Goal: Task Accomplishment & Management: Complete application form

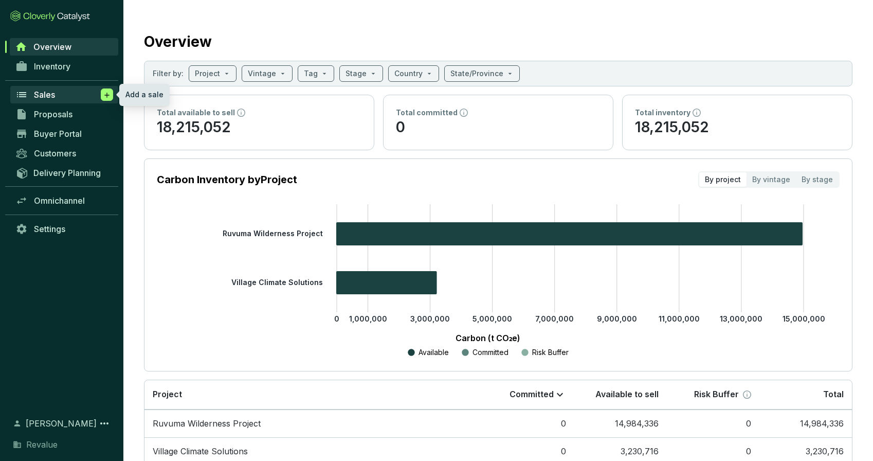
click at [102, 96] on span at bounding box center [107, 94] width 12 height 12
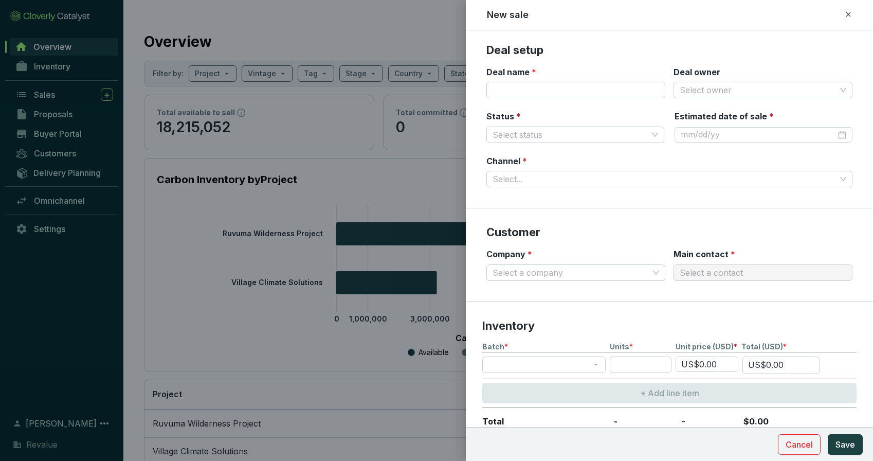
click at [848, 15] on icon at bounding box center [848, 14] width 5 height 5
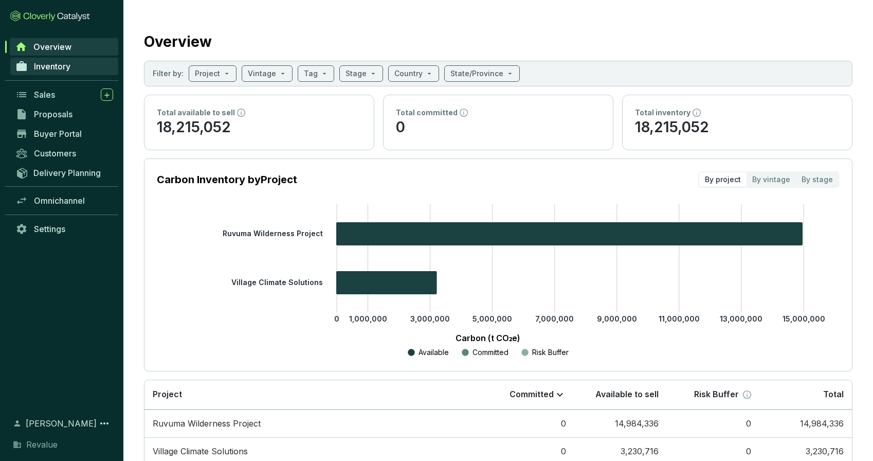
click at [81, 69] on link "Inventory" at bounding box center [64, 66] width 108 height 17
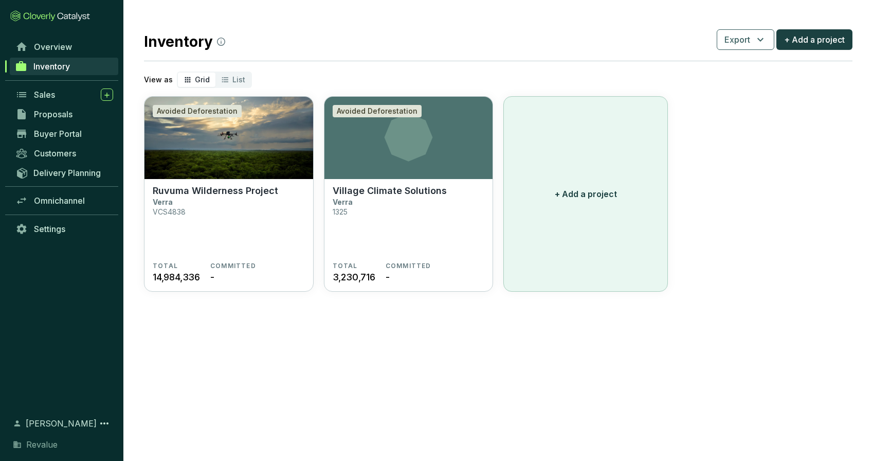
click at [571, 198] on p "+ Add a project" at bounding box center [586, 194] width 62 height 12
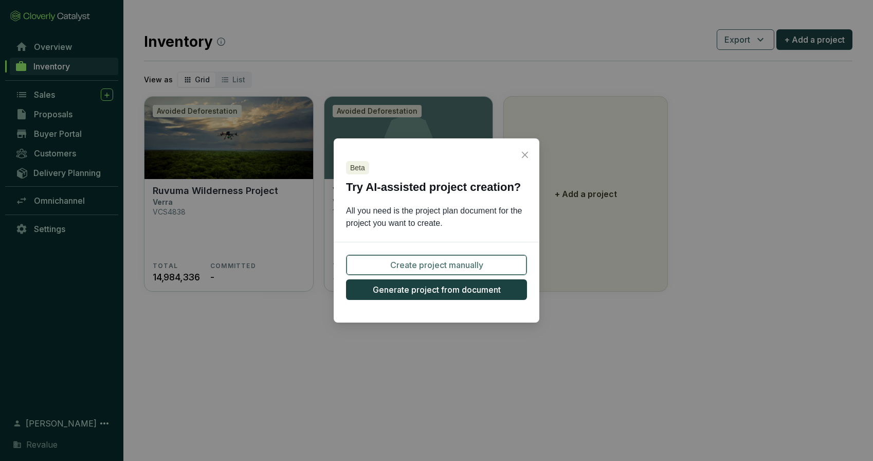
click at [448, 265] on span "Create project manually" at bounding box center [436, 265] width 93 height 12
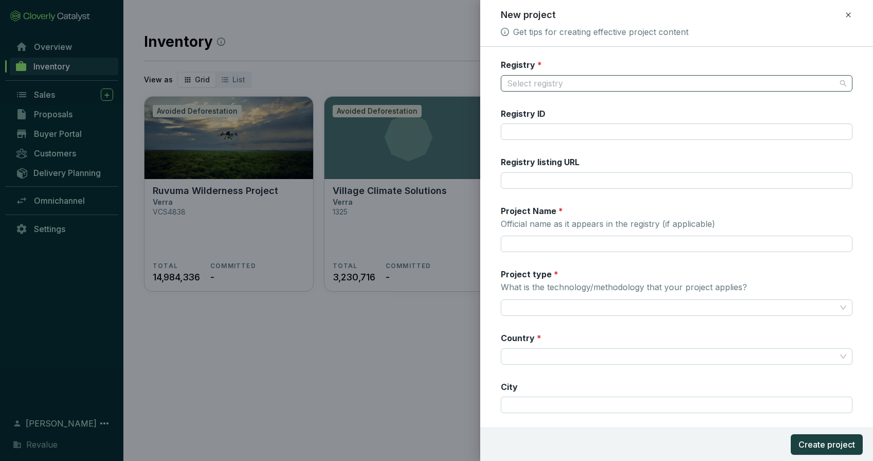
click at [515, 80] on input "Registry *" at bounding box center [671, 83] width 329 height 15
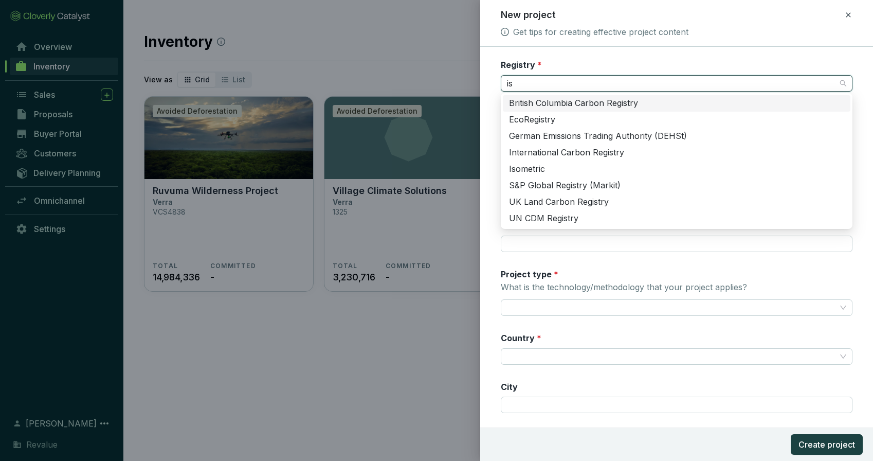
type input "iso"
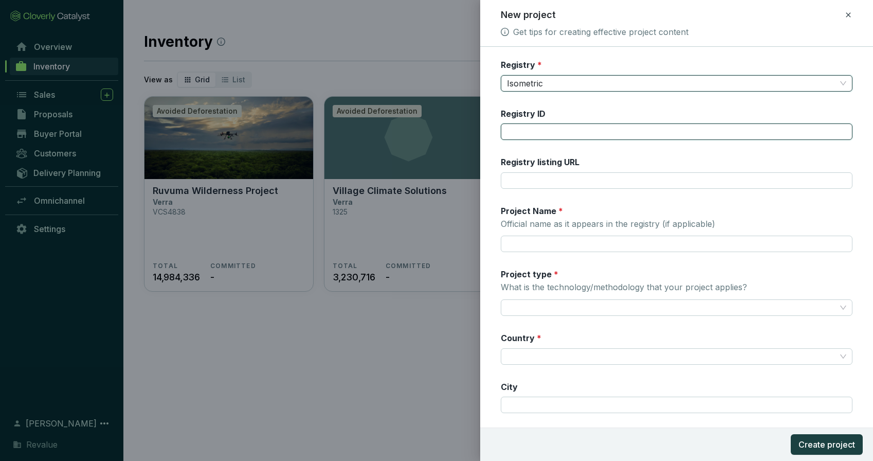
click at [528, 123] on input "Registry ID" at bounding box center [677, 131] width 352 height 16
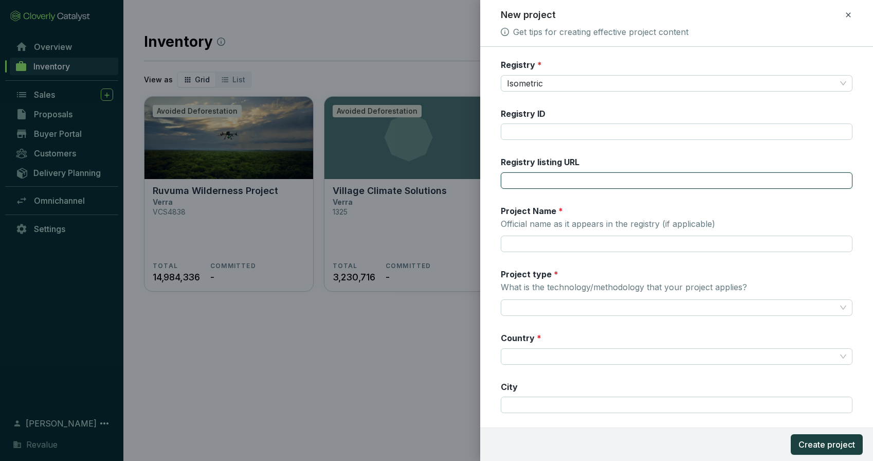
click at [540, 179] on input "Registry listing URL" at bounding box center [677, 180] width 352 height 16
click at [540, 238] on input "Project Name * Official name as it appears in the registry (if applicable)" at bounding box center [677, 243] width 352 height 16
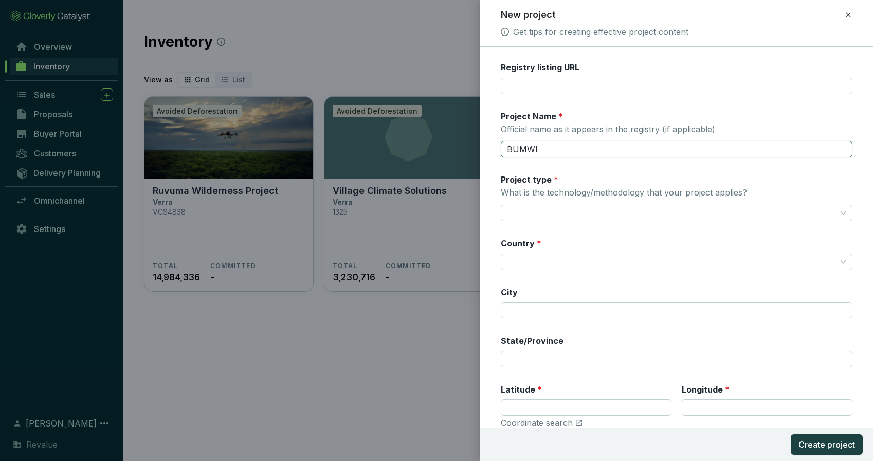
scroll to position [94, 0]
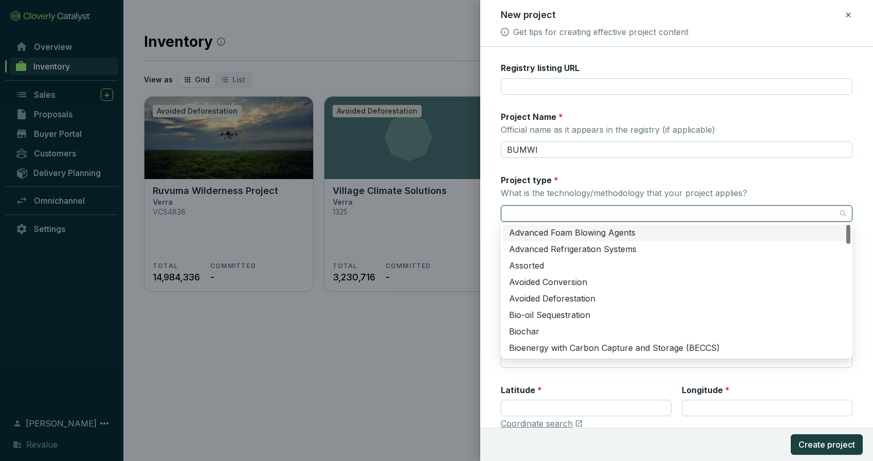
click at [591, 213] on input "Project type * What is the technology/methodology that your project applies?" at bounding box center [671, 213] width 329 height 15
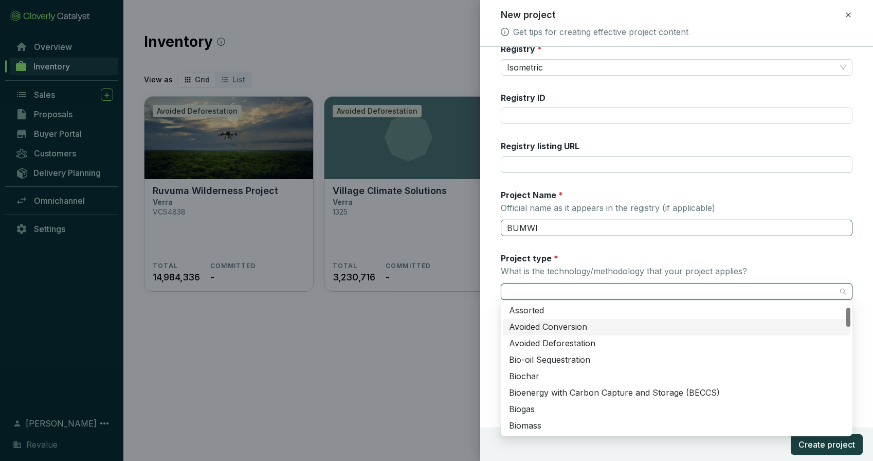
scroll to position [17, 0]
click at [561, 218] on input "BUMWI" at bounding box center [677, 226] width 352 height 16
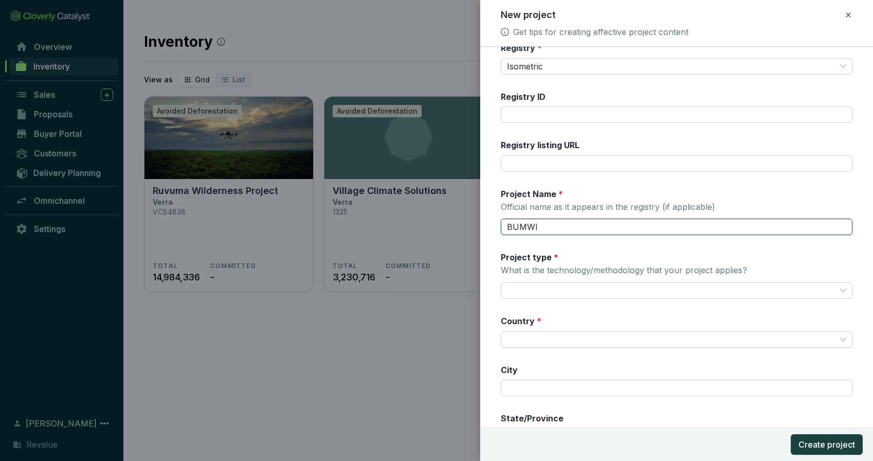
click at [550, 232] on input "BUMWI" at bounding box center [677, 226] width 352 height 16
type input "BUMWI"
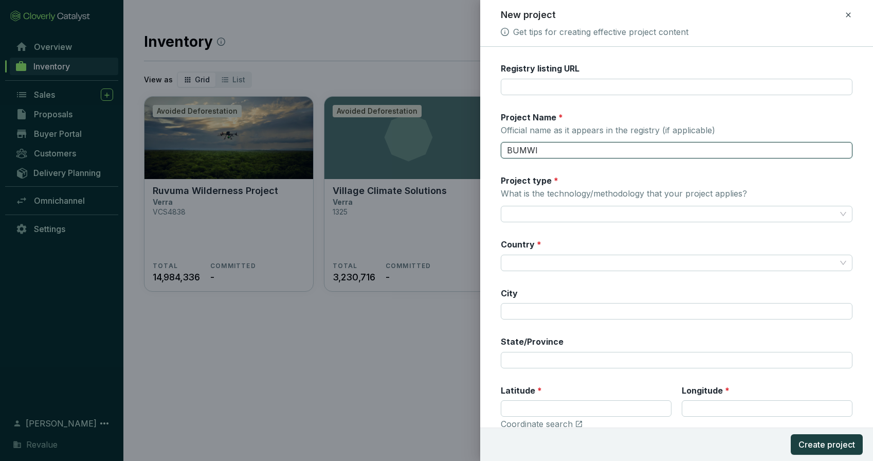
scroll to position [118, 0]
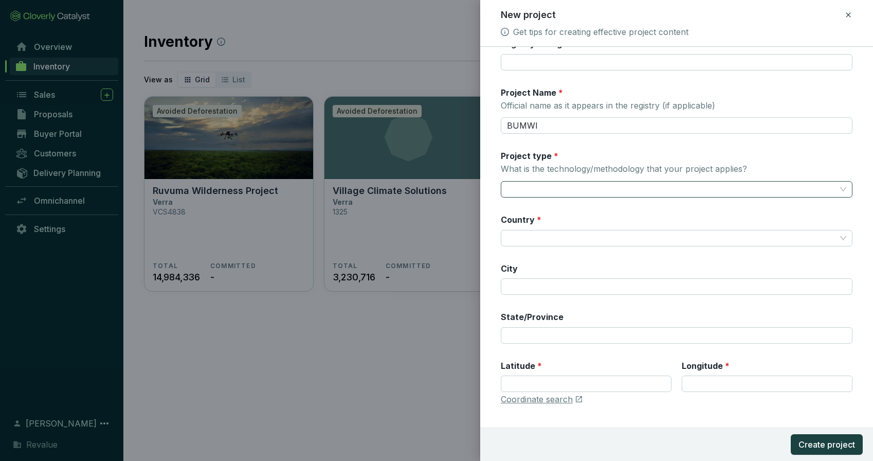
click at [629, 192] on input "Project type * What is the technology/methodology that your project applies?" at bounding box center [671, 188] width 329 height 15
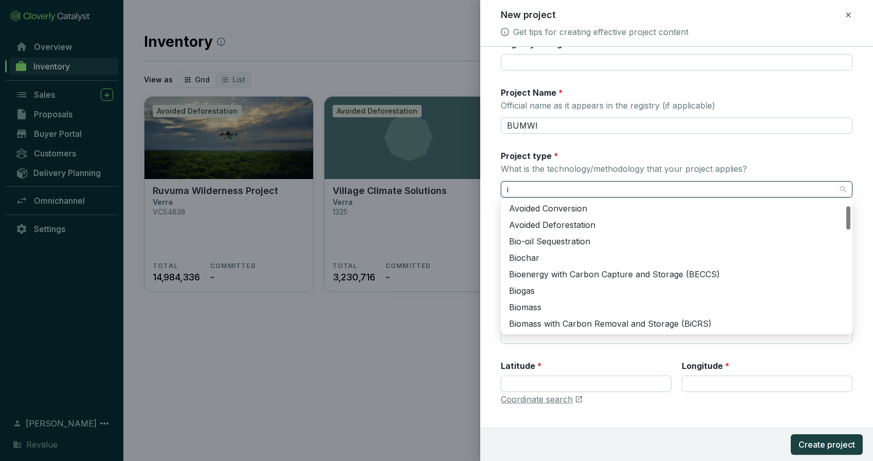
type input "im"
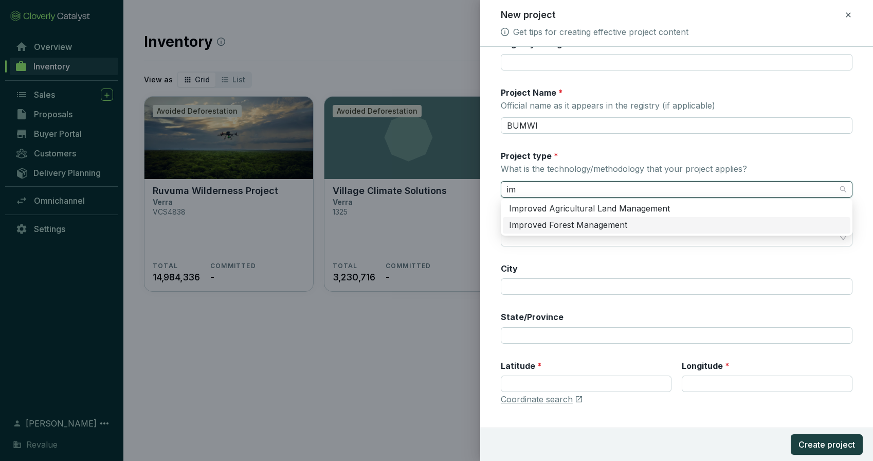
click at [640, 227] on div "Improved Forest Management" at bounding box center [676, 224] width 335 height 11
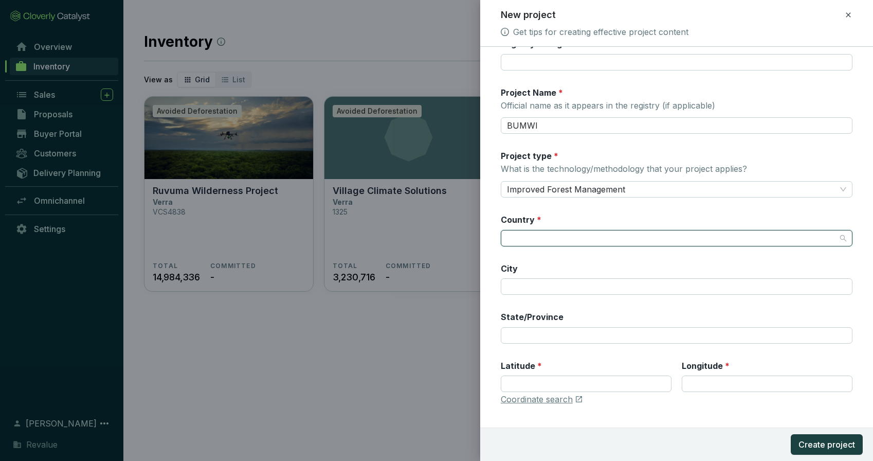
click at [590, 235] on input "Country *" at bounding box center [671, 237] width 329 height 15
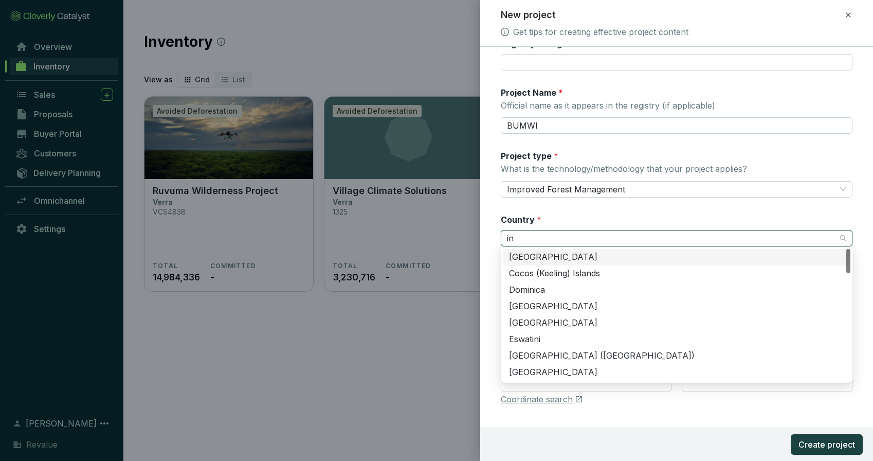
type input "ind"
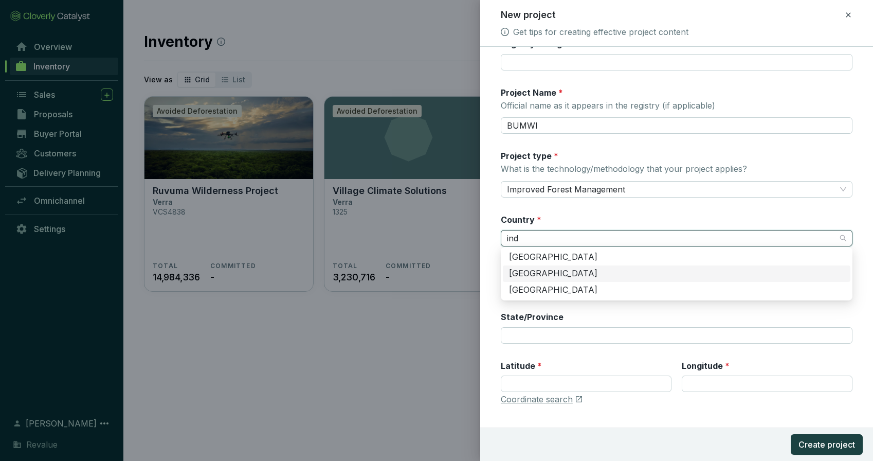
click at [594, 276] on div "Indonesia" at bounding box center [676, 273] width 335 height 11
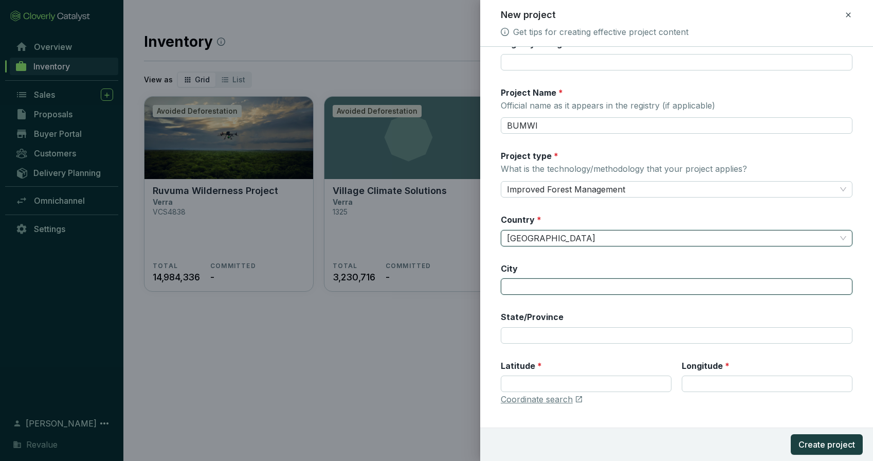
click at [582, 288] on input "City" at bounding box center [677, 286] width 352 height 16
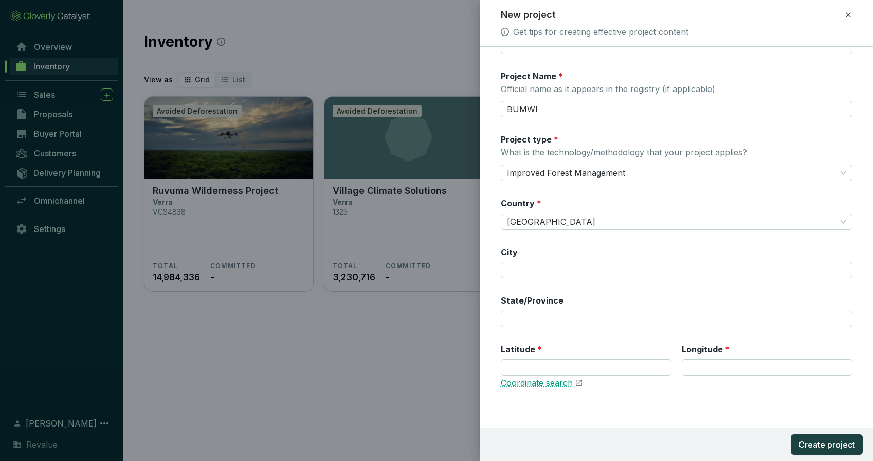
click at [560, 382] on link "Coordinate search" at bounding box center [537, 382] width 72 height 11
click at [562, 118] on div "Registry * Isometric Registry ID Registry listing URL Project Name * Official n…" at bounding box center [677, 162] width 352 height 476
click at [556, 108] on input "BUMWI" at bounding box center [677, 109] width 352 height 16
click at [555, 265] on input "City" at bounding box center [677, 270] width 352 height 16
click at [554, 359] on input "Latitude *" at bounding box center [586, 367] width 171 height 16
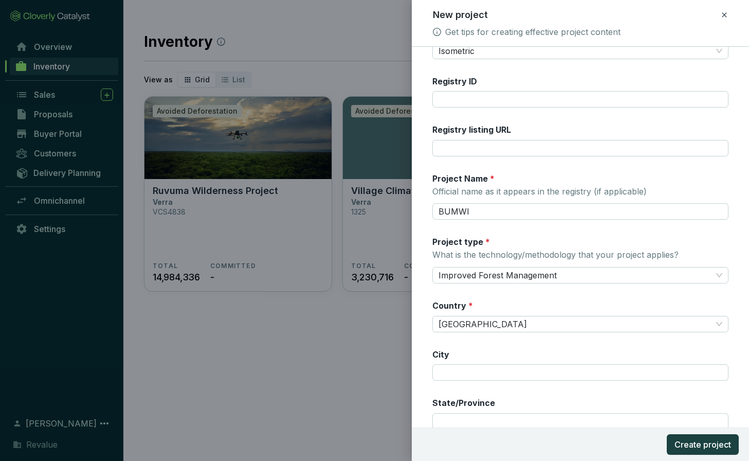
scroll to position [0, 0]
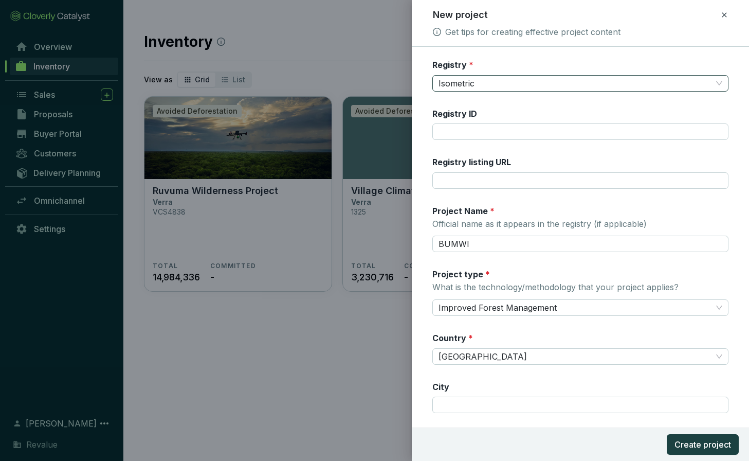
click at [659, 87] on span "Isometric" at bounding box center [580, 83] width 284 height 15
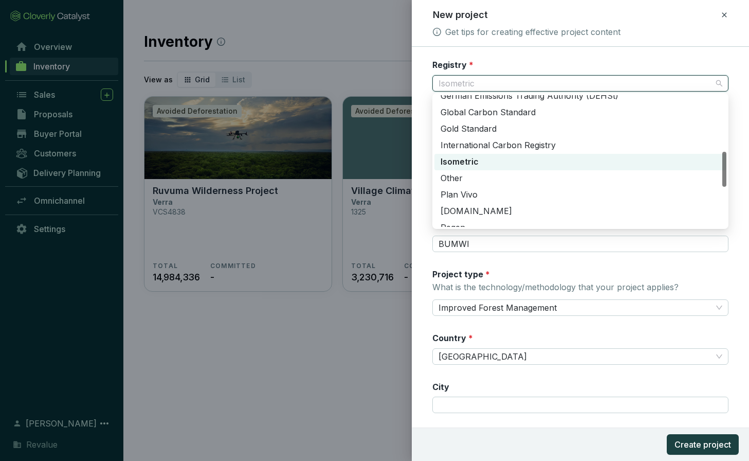
scroll to position [212, 0]
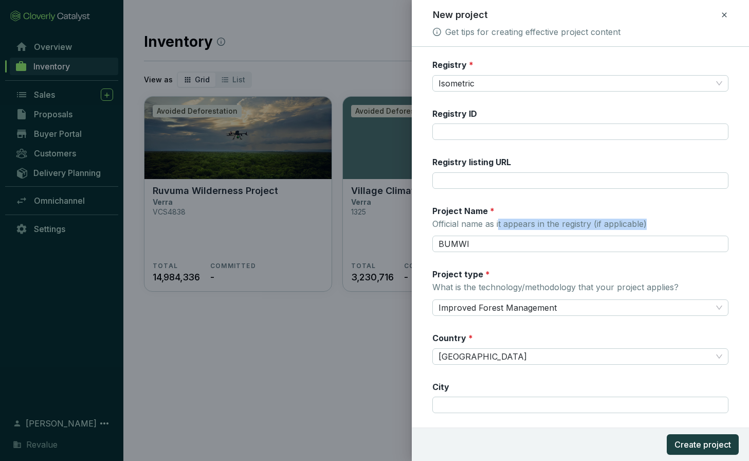
drag, startPoint x: 648, startPoint y: 222, endPoint x: 499, endPoint y: 221, distance: 148.5
click at [499, 221] on div "Project Name * Official name as it appears in the registry (if applicable) BUMWI" at bounding box center [580, 228] width 296 height 47
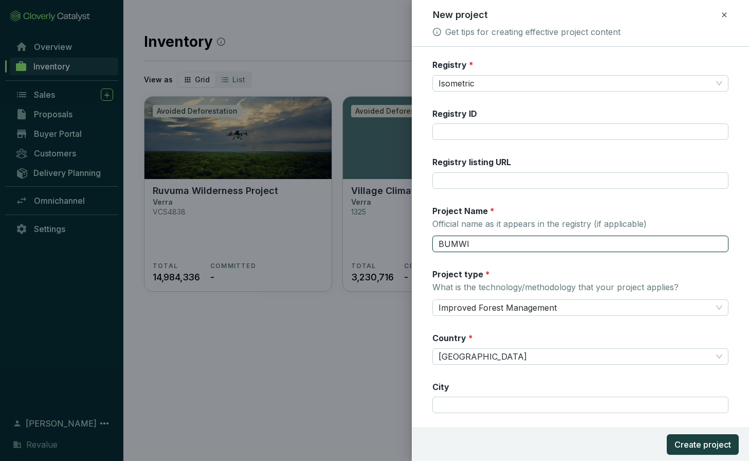
click at [493, 243] on input "BUMWI" at bounding box center [580, 243] width 296 height 16
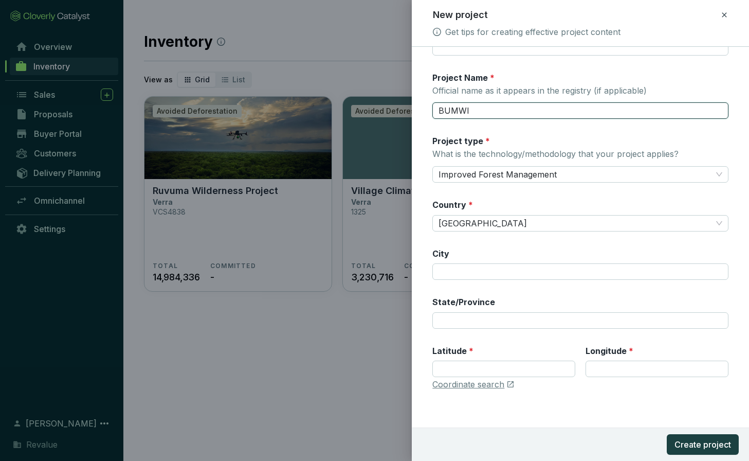
scroll to position [135, 0]
click at [558, 174] on span "Improved Forest Management" at bounding box center [580, 172] width 284 height 15
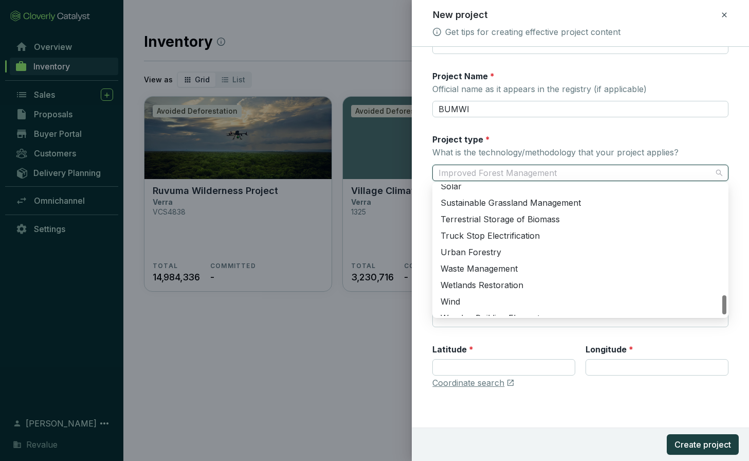
scroll to position [757, 0]
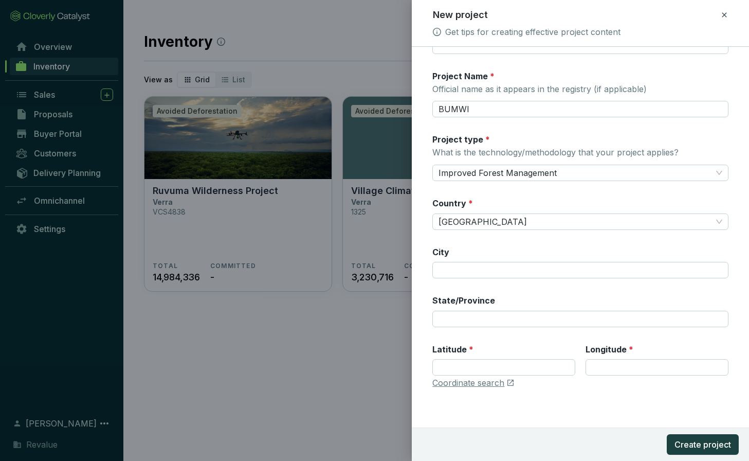
click at [535, 413] on form "Registry * Isometric Registry ID Registry listing URL Project Name * Official n…" at bounding box center [580, 187] width 337 height 526
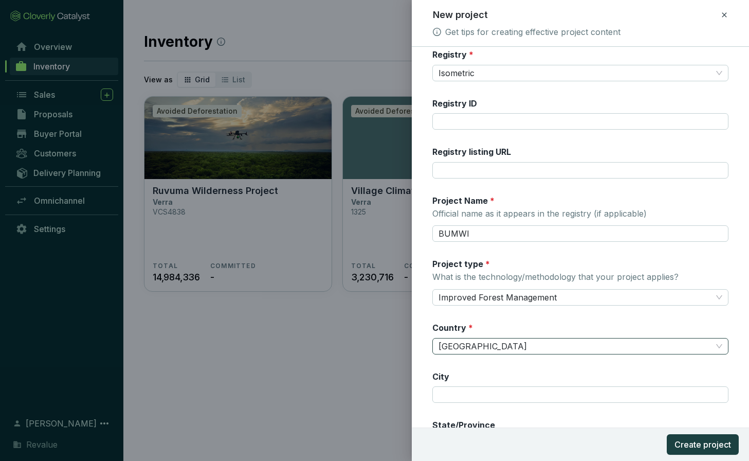
scroll to position [0, 0]
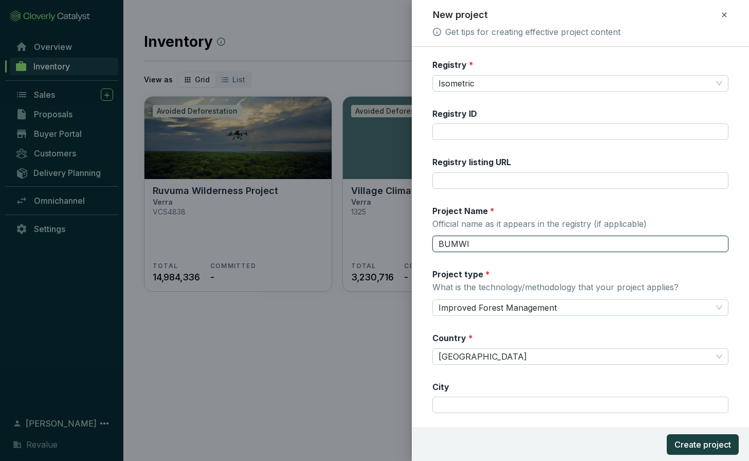
click at [473, 240] on input "BUMWI" at bounding box center [580, 243] width 296 height 16
type input "B"
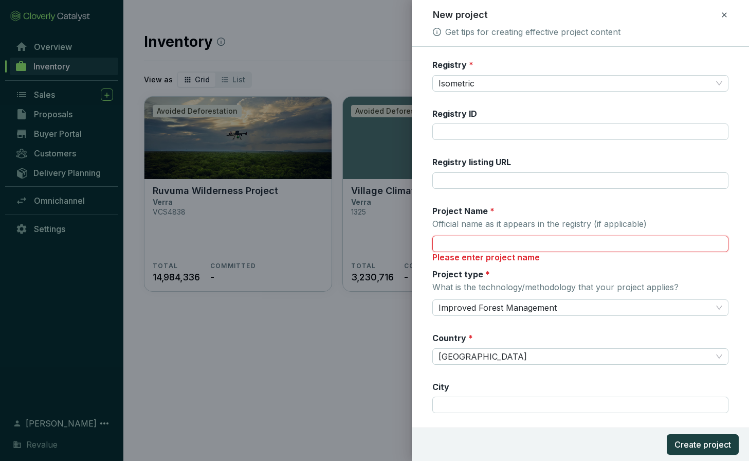
paste input "Bintuni Bay Mangrove Conservation project"
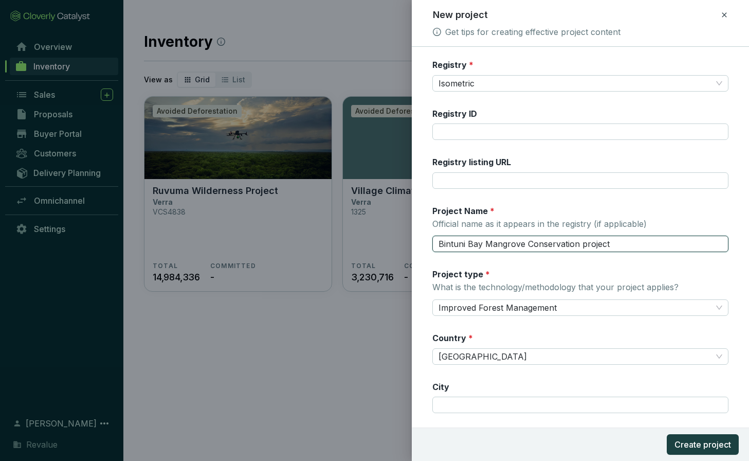
click at [458, 248] on input "Bintuni Bay Mangrove Conservation project" at bounding box center [580, 243] width 296 height 16
click at [440, 242] on input "Bintuni Bay Mangrove Conservation project" at bounding box center [580, 243] width 296 height 16
type input "Bintuni Bay Mangrove Conservation project"
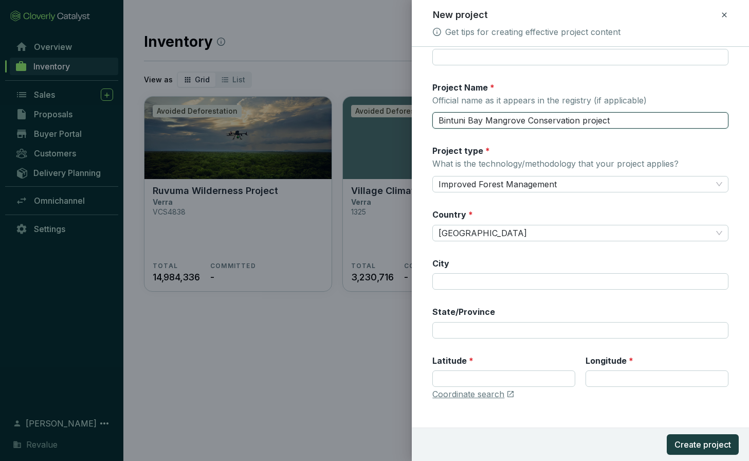
scroll to position [123, 0]
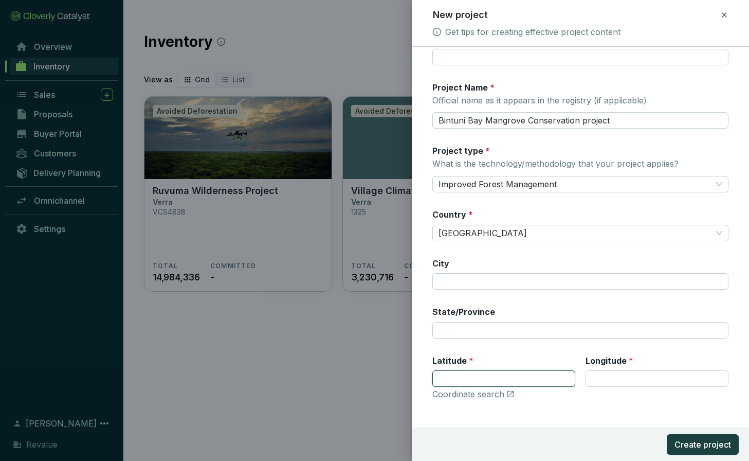
click at [503, 371] on input "Latitude *" at bounding box center [503, 378] width 143 height 16
paste input "-2.520176"
type input "-2.520176"
click at [611, 374] on input "Longitude *" at bounding box center [656, 378] width 143 height 16
paste input "133.595177"
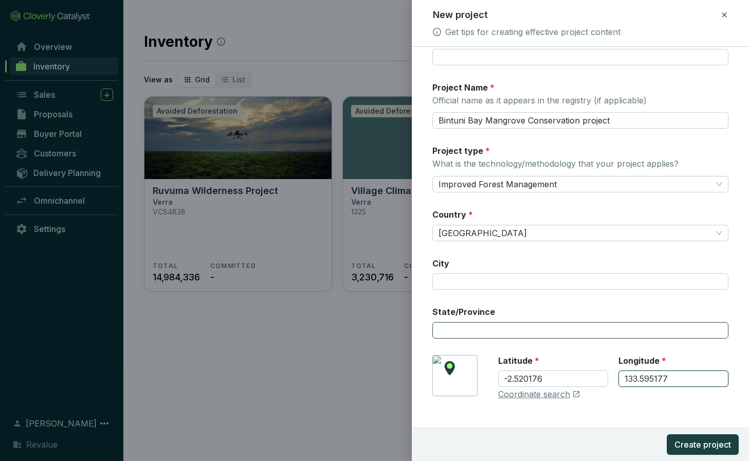
type input "133.595177"
click at [553, 323] on input "State/Province" at bounding box center [580, 330] width 296 height 16
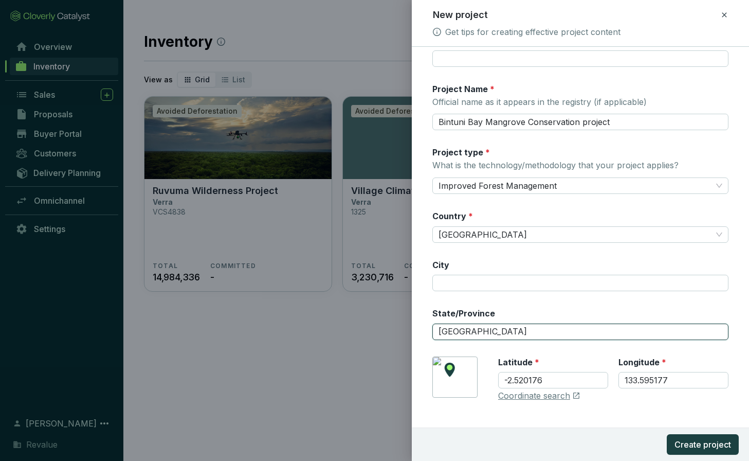
scroll to position [135, 0]
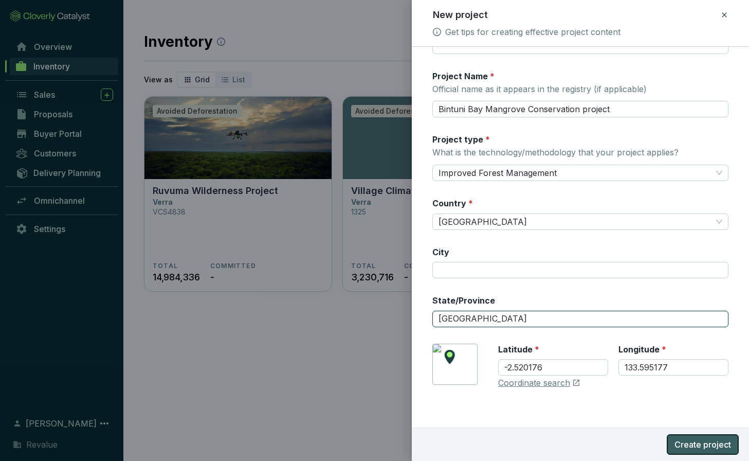
type input "West Papua"
click at [696, 445] on span "Create project" at bounding box center [702, 444] width 57 height 12
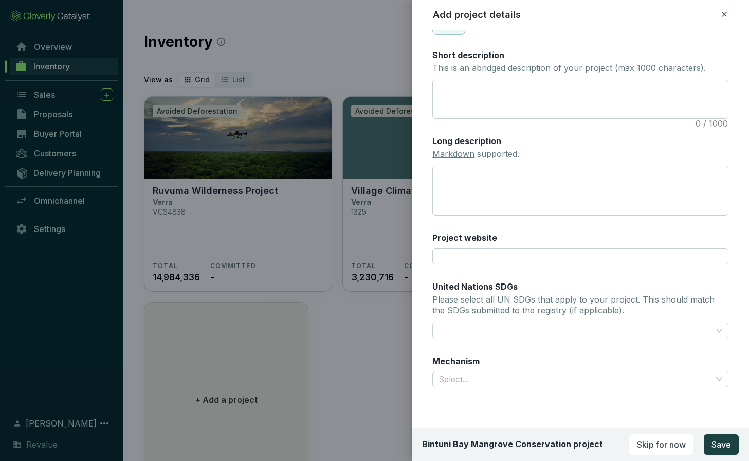
scroll to position [185, 0]
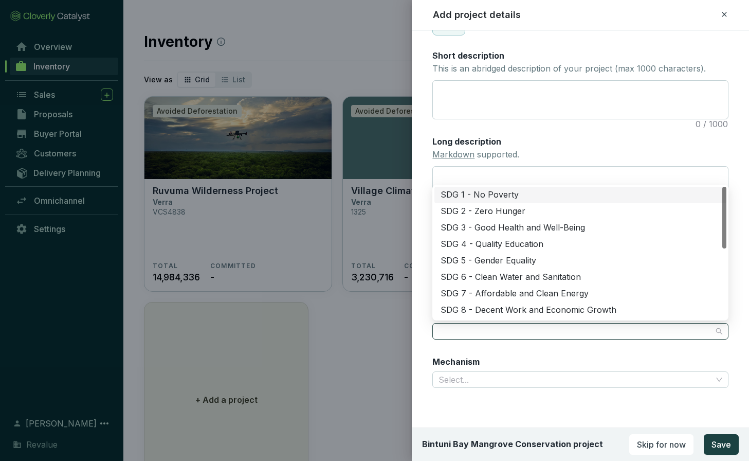
click at [588, 325] on div at bounding box center [574, 331] width 280 height 14
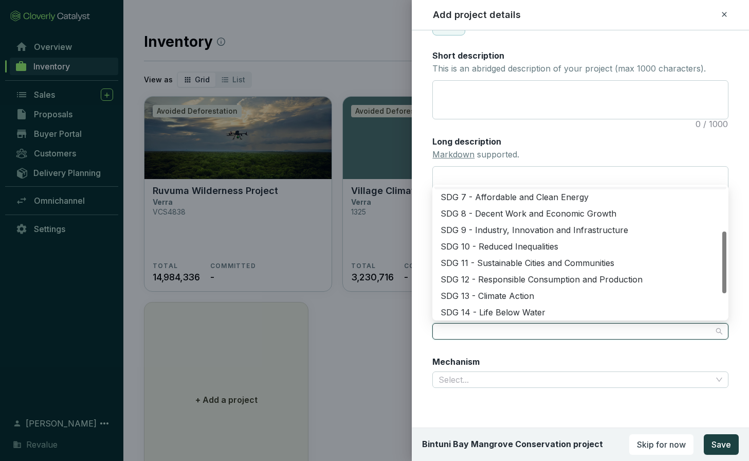
scroll to position [94, 0]
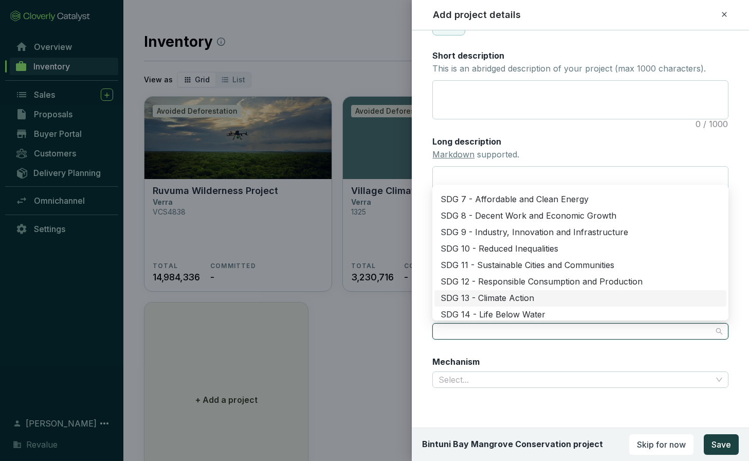
click at [540, 296] on div "SDG 13 - Climate Action" at bounding box center [580, 297] width 280 height 11
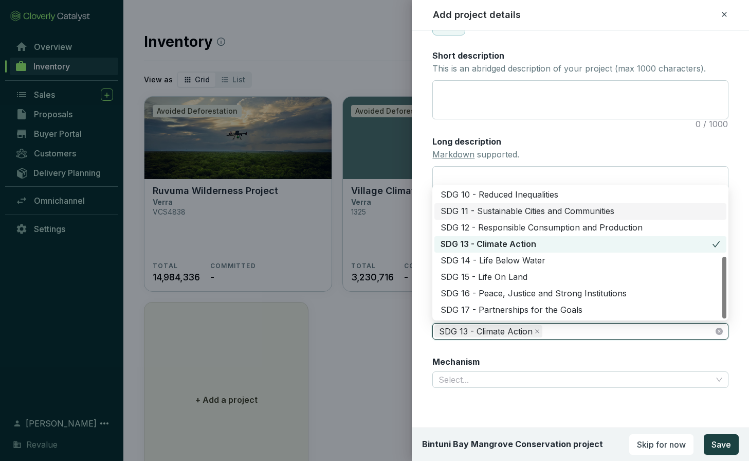
scroll to position [148, 0]
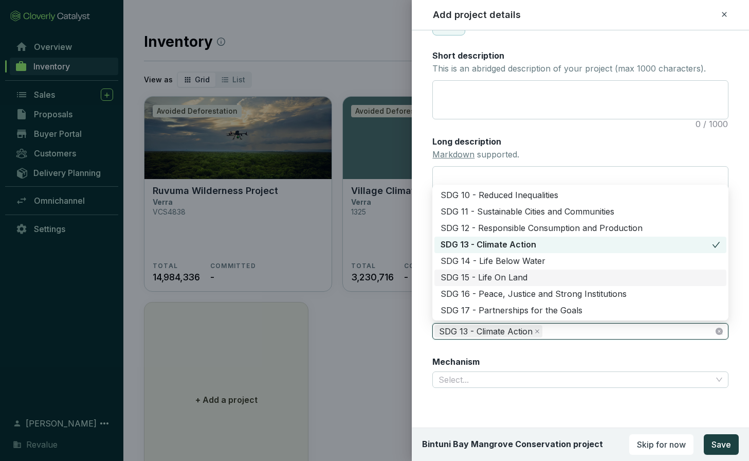
click at [538, 276] on div "SDG 15 - Life On Land" at bounding box center [580, 277] width 280 height 11
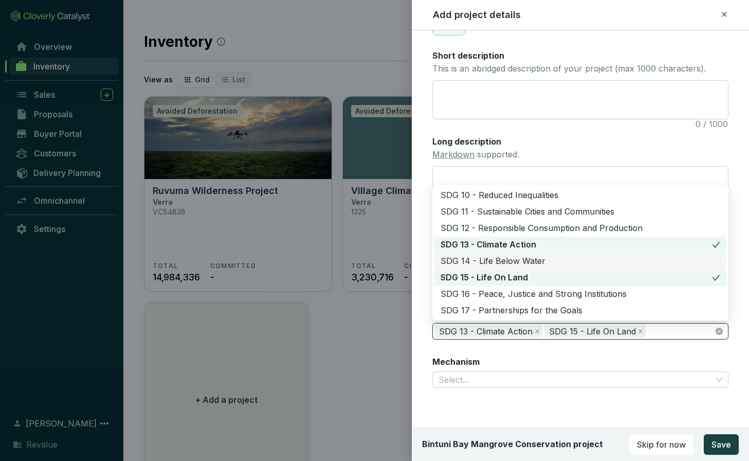
click at [541, 263] on div "SDG 14 - Life Below Water" at bounding box center [580, 260] width 280 height 11
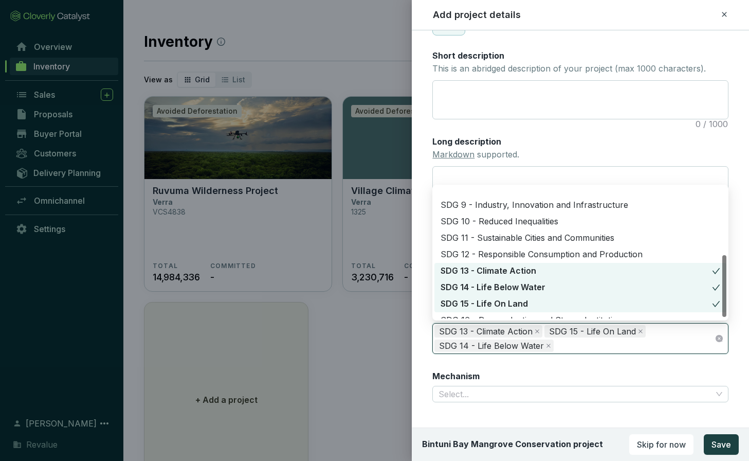
scroll to position [148, 0]
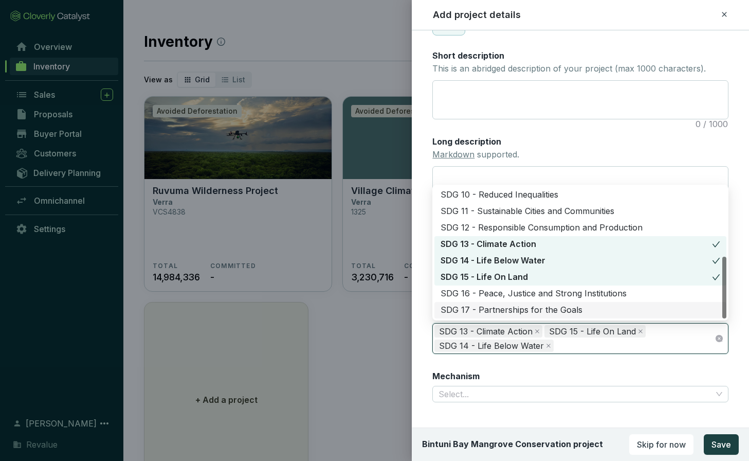
click at [581, 374] on div "Mechanism Select..." at bounding box center [580, 386] width 296 height 32
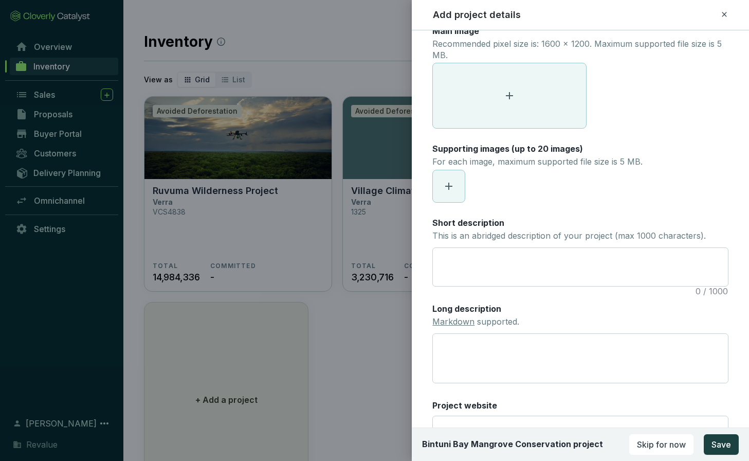
scroll to position [0, 0]
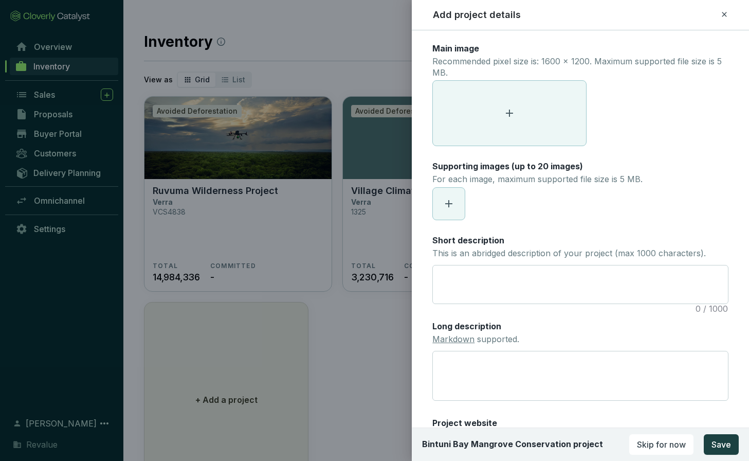
click at [505, 111] on icon at bounding box center [509, 113] width 12 height 12
click at [498, 118] on span at bounding box center [509, 113] width 153 height 65
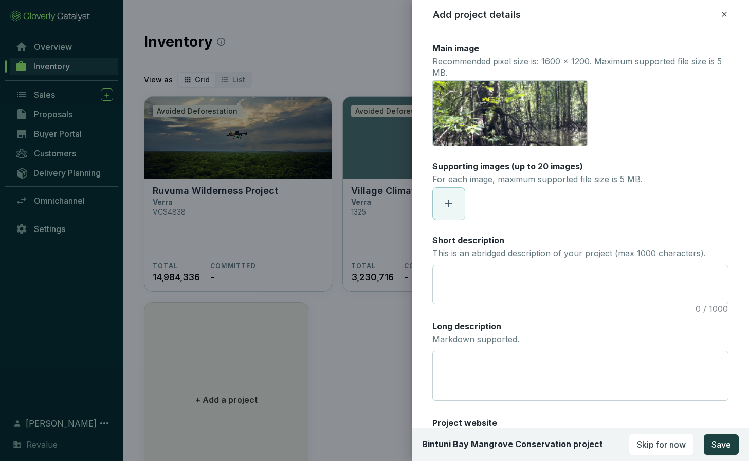
click at [446, 199] on icon at bounding box center [449, 203] width 12 height 12
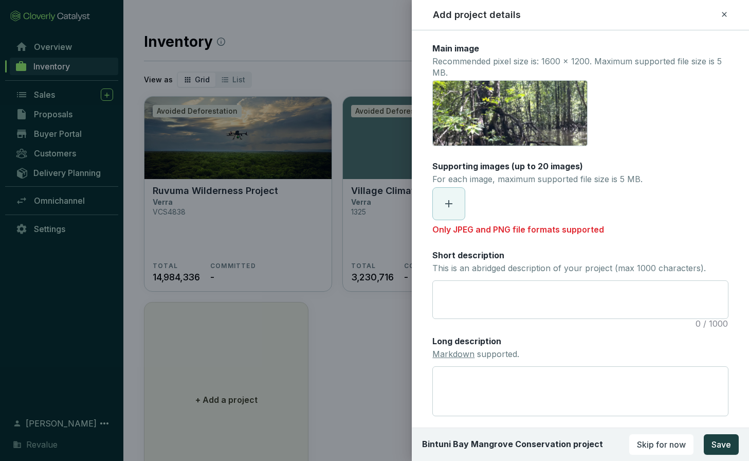
click at [454, 203] on icon at bounding box center [449, 203] width 12 height 12
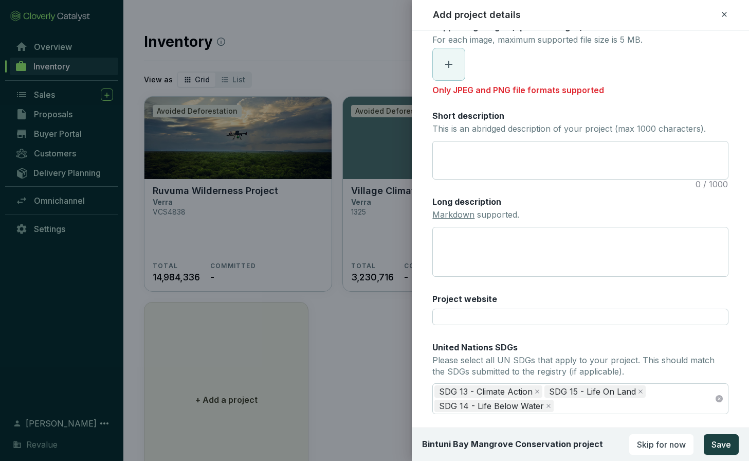
scroll to position [139, 0]
click at [552, 152] on textarea "Short description This is an abridged description of your project (max 1000 cha…" at bounding box center [580, 161] width 295 height 38
paste textarea "hectares of mangrove forest—an area larger than Manhattan. This region is part …"
type textarea "hectares of mangrove forest—an area larger than Manhattan. This region is part …"
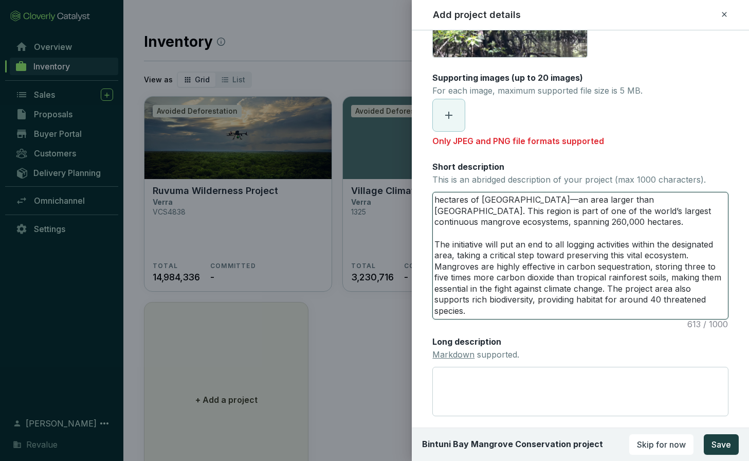
scroll to position [82, 0]
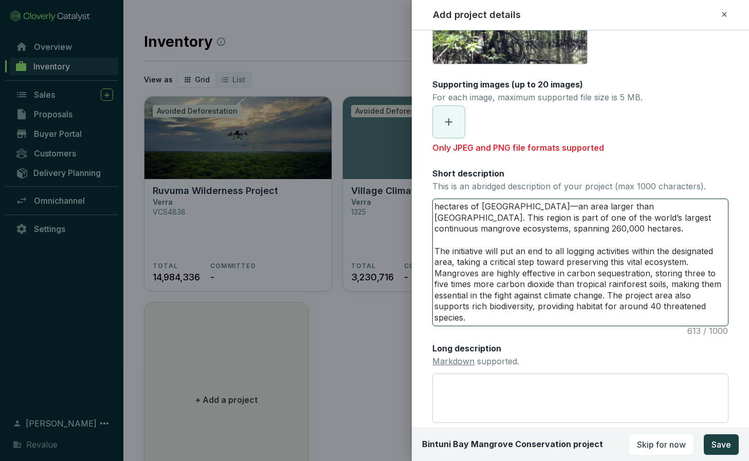
click at [436, 210] on textarea "hectares of mangrove forest—an area larger than Manhattan. This region is part …" at bounding box center [580, 262] width 295 height 126
paste textarea "A new Improved Forest Management (IFM) project in southeast Asia is set to prot…"
type textarea "A new Improved Forest Management (IFM) project in southeast Asia is set to prot…"
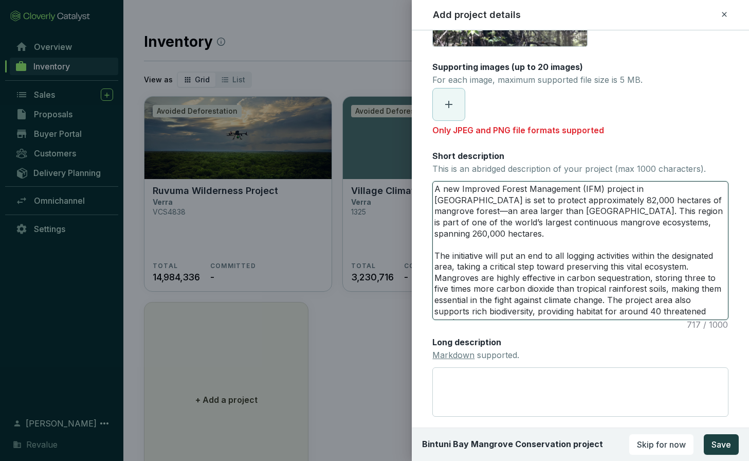
scroll to position [94, 0]
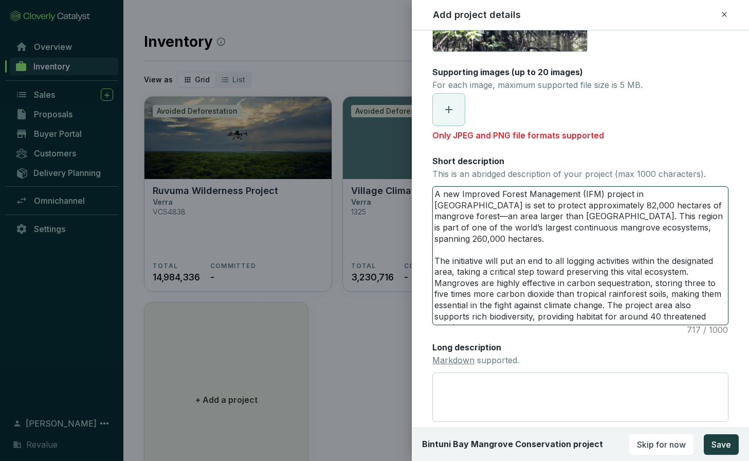
drag, startPoint x: 609, startPoint y: 295, endPoint x: 437, endPoint y: 272, distance: 173.2
click at [437, 272] on textarea "A new Improved Forest Management (IFM) project in southeast Asia is set to prot…" at bounding box center [580, 256] width 295 height 138
click at [435, 271] on textarea "A new Improved Forest Management (IFM) project in southeast Asia is set to prot…" at bounding box center [580, 256] width 295 height 138
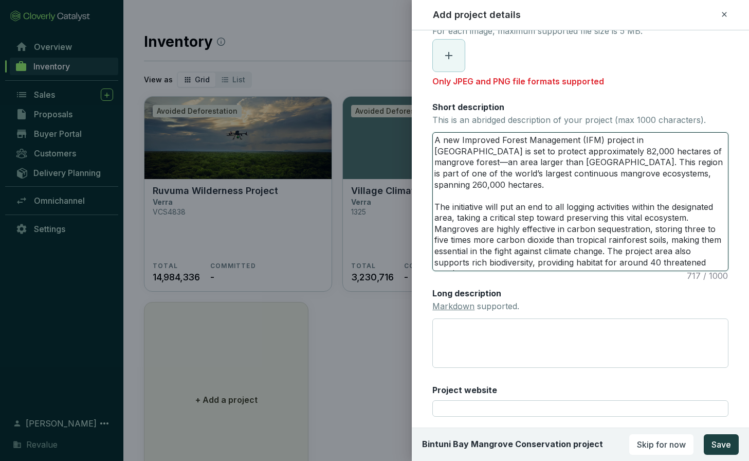
scroll to position [157, 0]
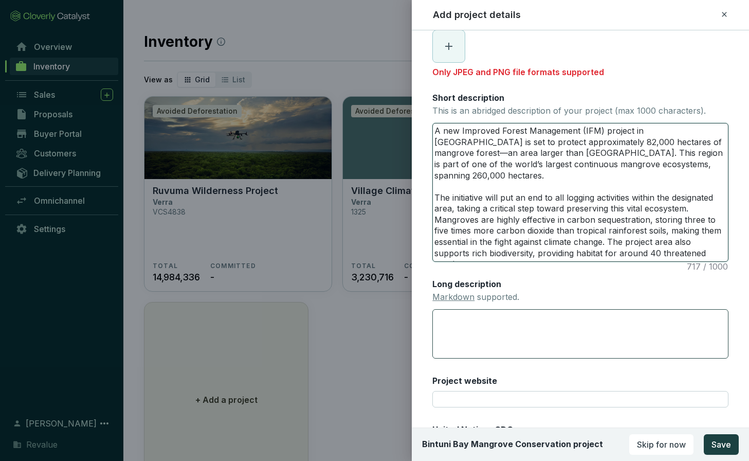
type textarea "A new Improved Forest Management (IFM) project in southeast Asia is set to prot…"
click at [522, 341] on textarea "Long description Markdown supported." at bounding box center [580, 334] width 296 height 50
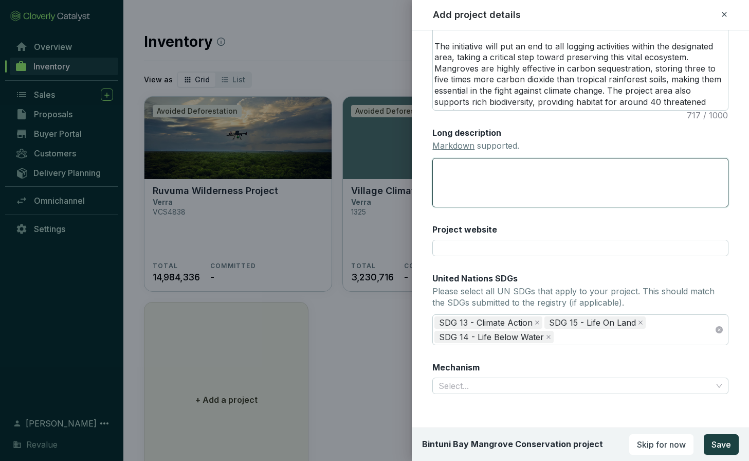
scroll to position [309, 0]
click at [742, 248] on form "Main image Recommended pixel size is: 1600 x 1200. Maximum supported file size …" at bounding box center [580, 94] width 337 height 721
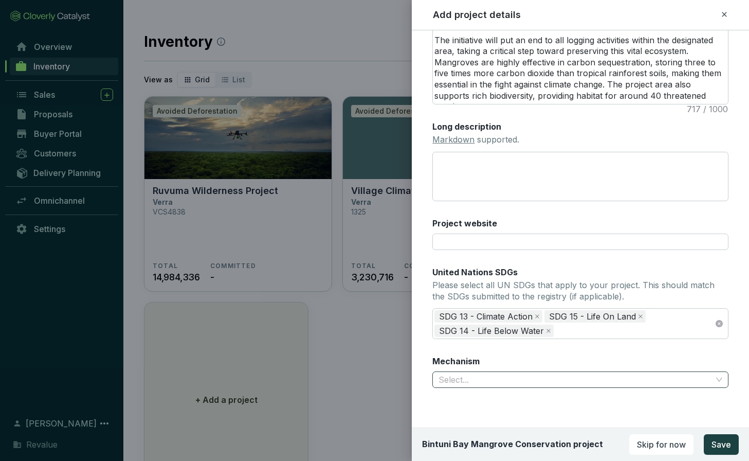
click at [720, 376] on span at bounding box center [580, 379] width 284 height 15
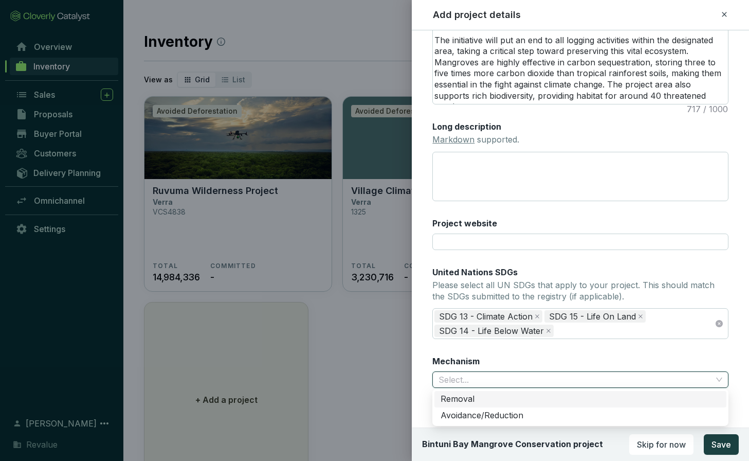
click at [479, 402] on div "Removal" at bounding box center [580, 398] width 280 height 11
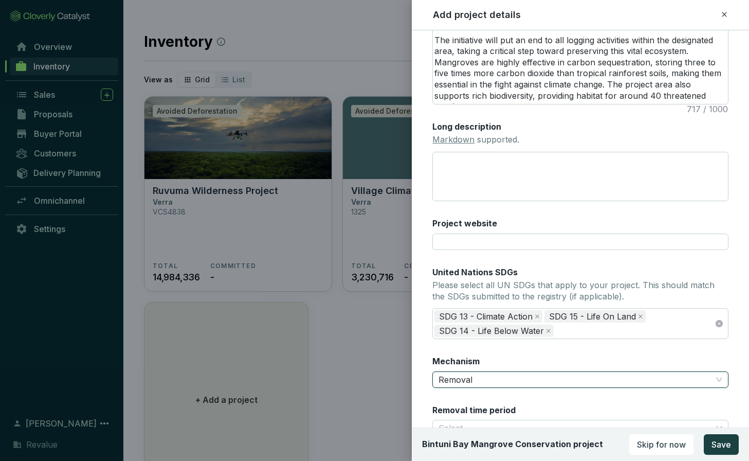
scroll to position [363, 0]
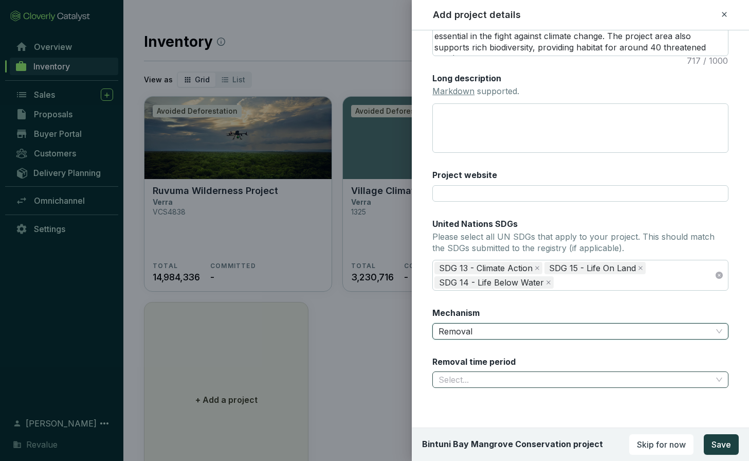
click at [672, 385] on input "Removal time period" at bounding box center [574, 379] width 273 height 15
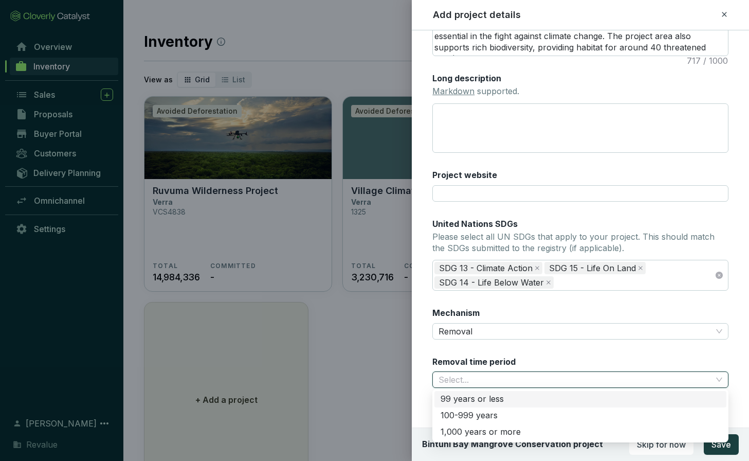
click at [705, 398] on div "99 years or less" at bounding box center [580, 398] width 280 height 11
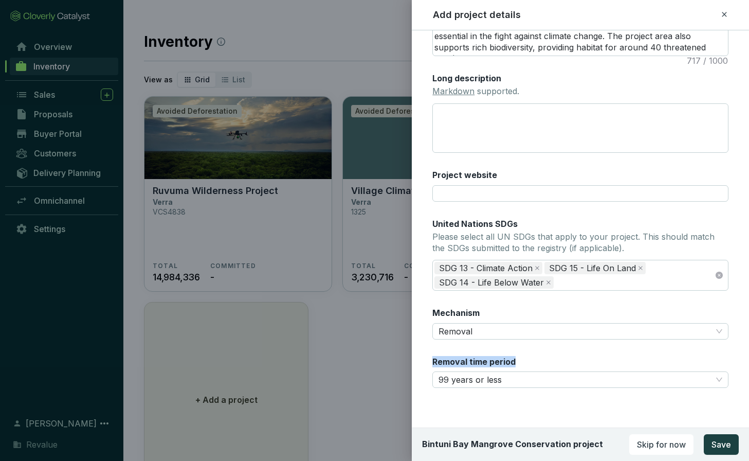
drag, startPoint x: 529, startPoint y: 358, endPoint x: 424, endPoint y: 356, distance: 105.4
click at [424, 356] on form "Main image Recommended pixel size is: 1600 x 1200. Maximum supported file size …" at bounding box center [580, 64] width 337 height 769
copy label "Removal time period"
click at [545, 334] on span "Removal" at bounding box center [580, 330] width 284 height 15
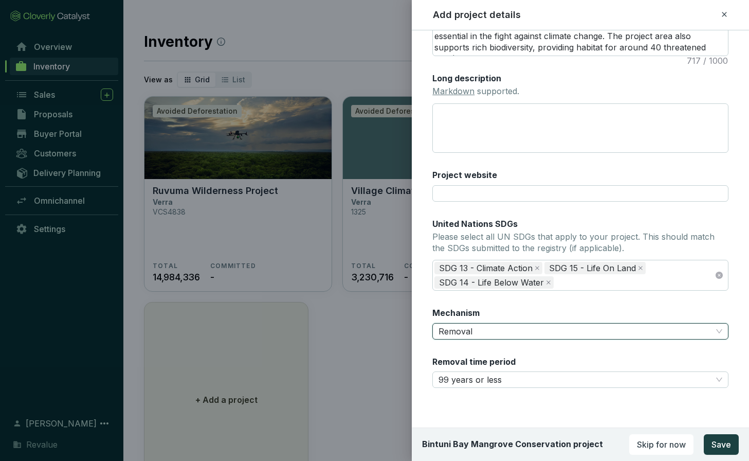
click at [545, 334] on span "Removal" at bounding box center [580, 330] width 284 height 15
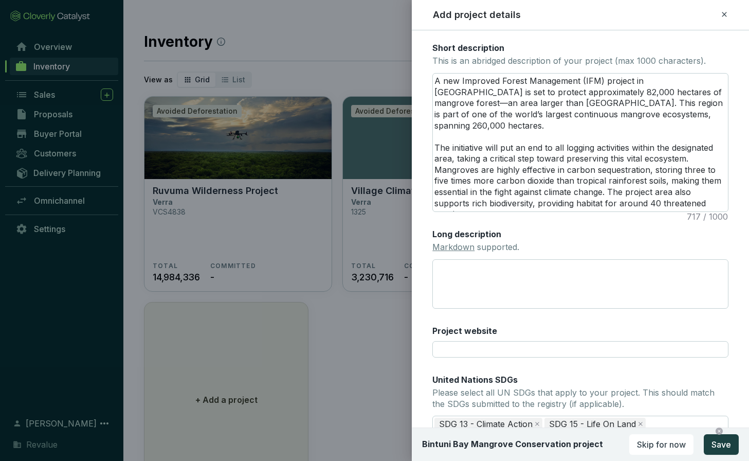
scroll to position [210, 0]
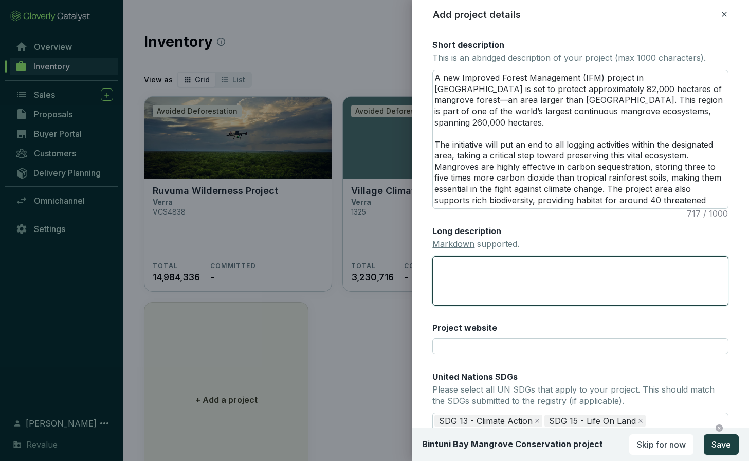
click at [544, 269] on textarea "Long description Markdown supported." at bounding box center [580, 281] width 296 height 50
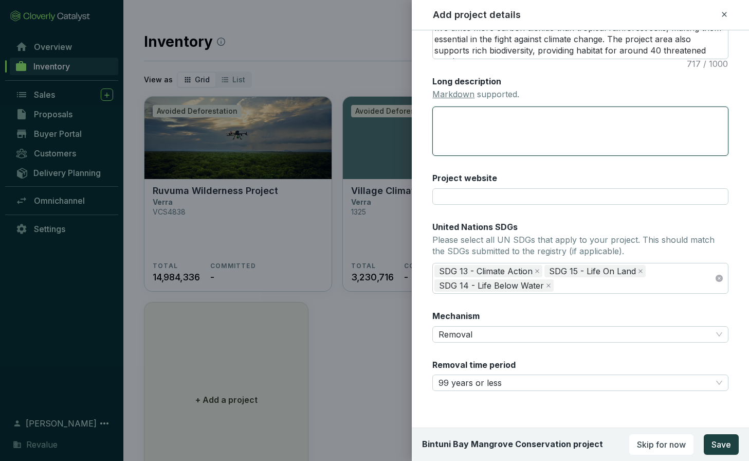
scroll to position [363, 0]
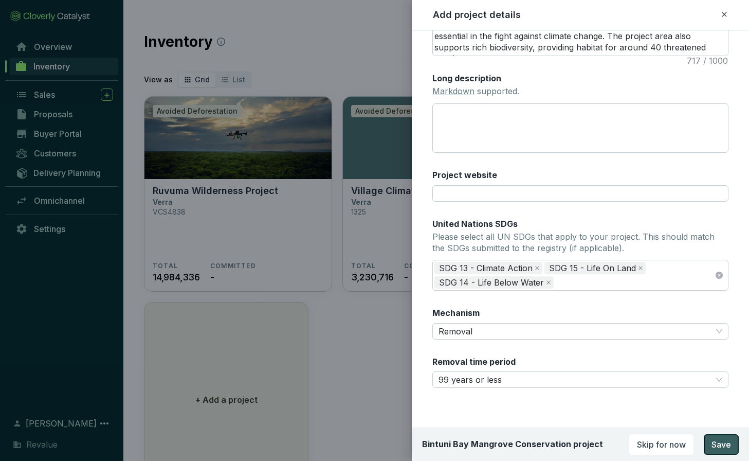
click at [719, 445] on span "Save" at bounding box center [721, 444] width 20 height 12
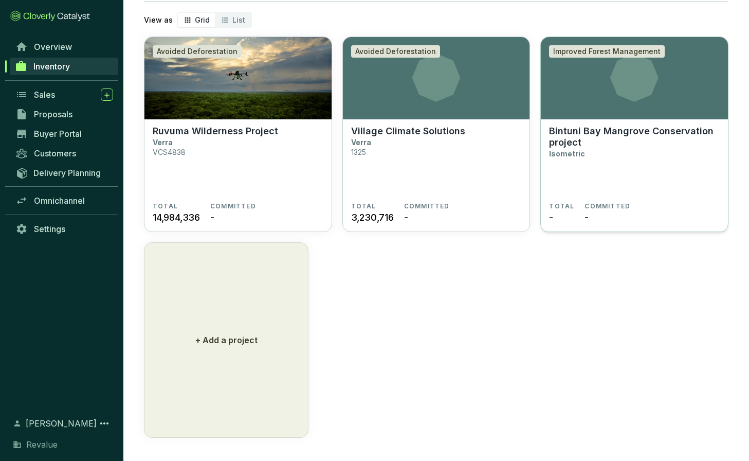
scroll to position [28, 0]
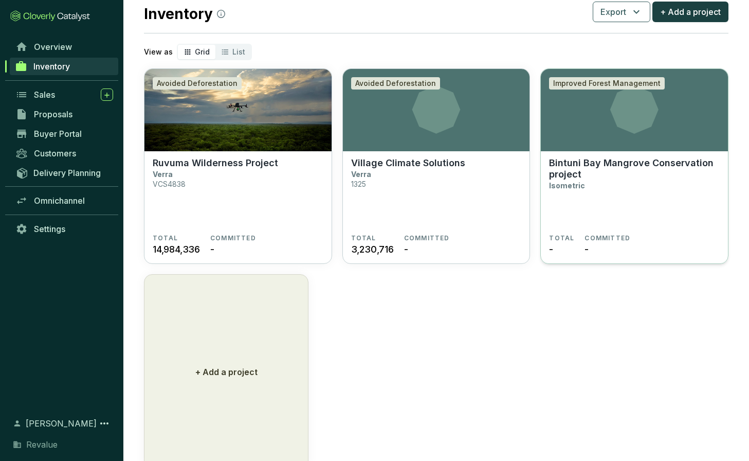
click at [600, 117] on icon at bounding box center [634, 109] width 187 height 48
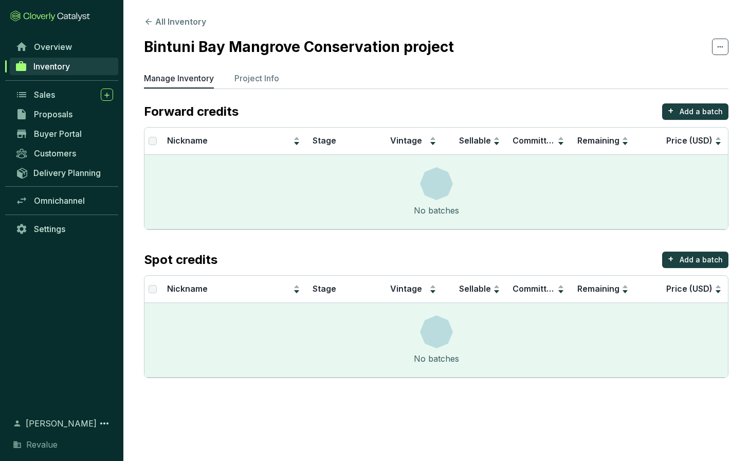
click at [187, 259] on p "Spot credits" at bounding box center [181, 259] width 74 height 16
click at [186, 20] on button "All Inventory" at bounding box center [175, 21] width 62 height 12
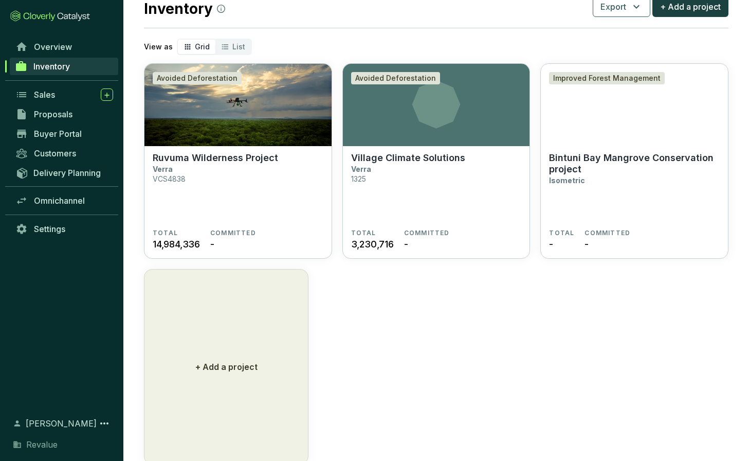
scroll to position [42, 0]
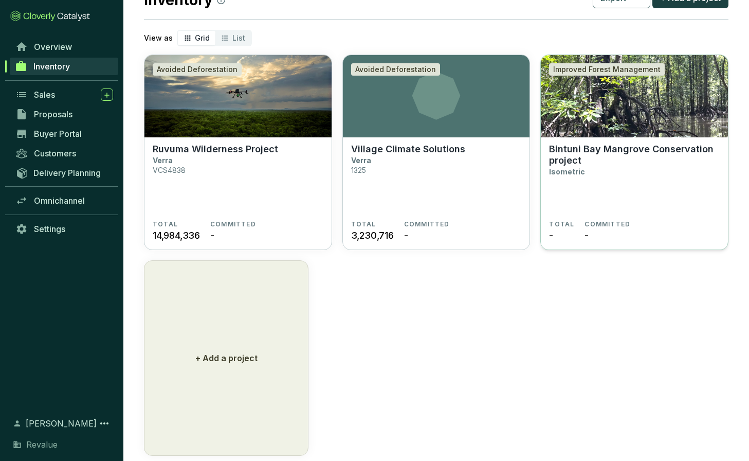
click at [583, 152] on p "Bintuni Bay Mangrove Conservation project" at bounding box center [634, 154] width 171 height 23
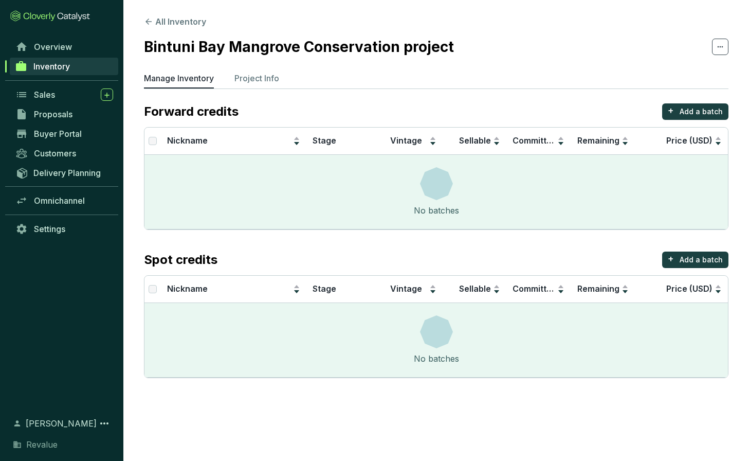
click at [213, 111] on p "Forward credits" at bounding box center [191, 111] width 95 height 16
click at [678, 106] on button "+ Add a batch" at bounding box center [695, 111] width 66 height 16
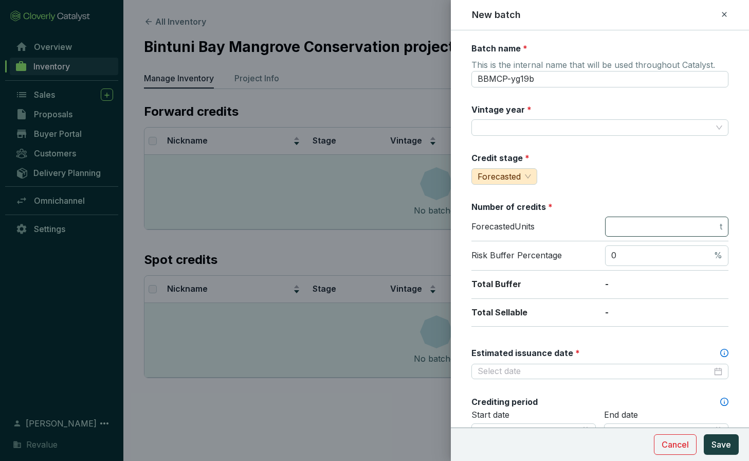
click at [625, 219] on span "t" at bounding box center [666, 226] width 123 height 21
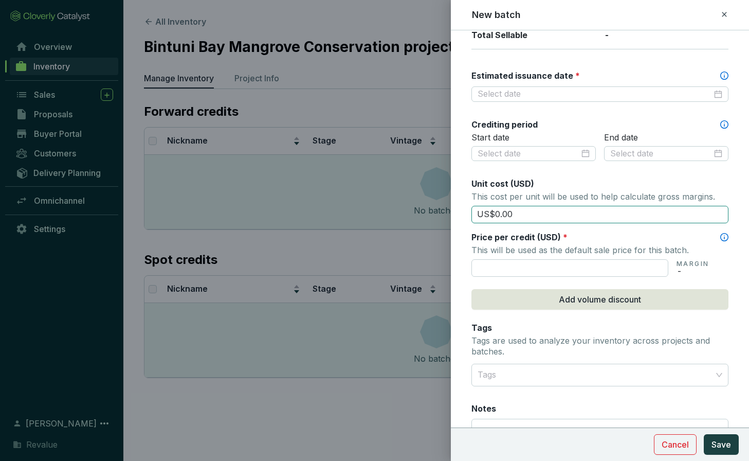
scroll to position [281, 0]
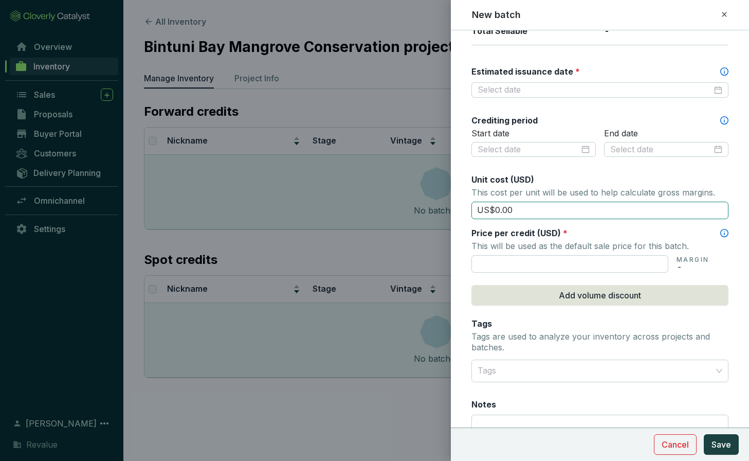
click at [521, 203] on input "US$0.00" at bounding box center [599, 209] width 257 height 17
click at [522, 249] on p "This will be used as the default sale price for this batch." at bounding box center [599, 245] width 257 height 14
click at [389, 252] on div at bounding box center [374, 230] width 749 height 461
click at [724, 14] on icon at bounding box center [724, 14] width 5 height 5
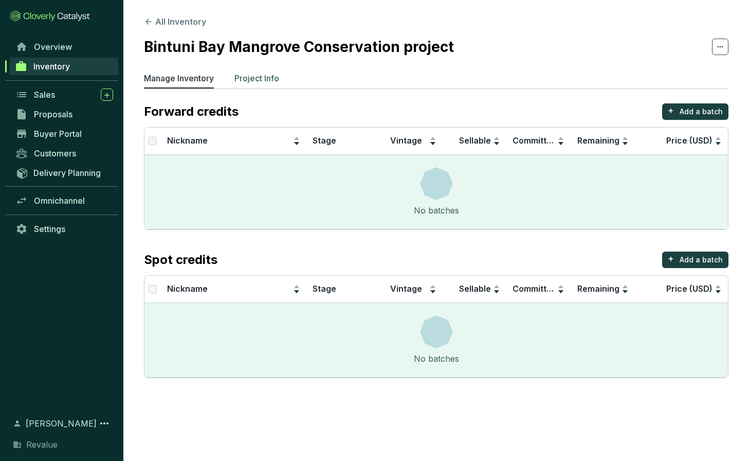
click at [246, 79] on p "Project Info" at bounding box center [256, 78] width 45 height 12
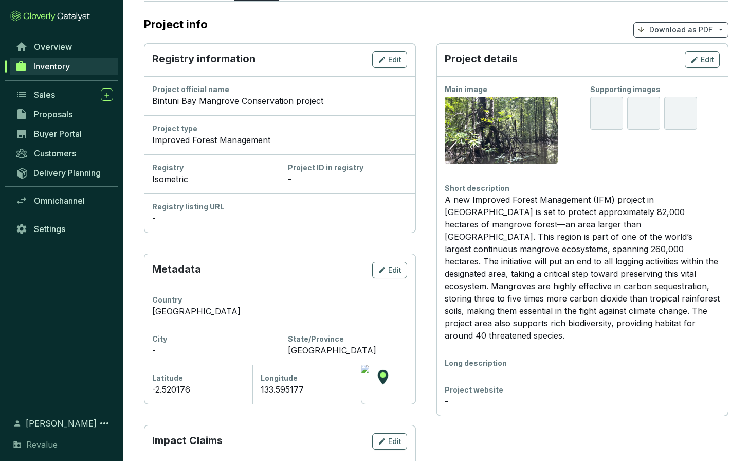
scroll to position [97, 0]
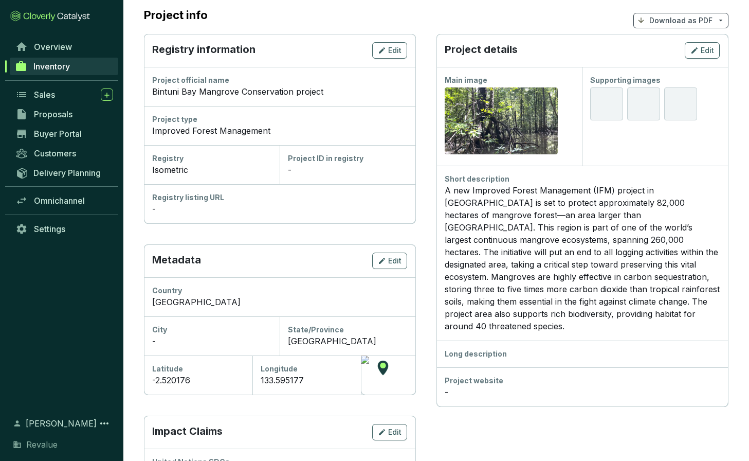
click at [529, 250] on div "A new Improved Forest Management (IFM) project in southeast Asia is set to prot…" at bounding box center [583, 258] width 276 height 148
click at [474, 375] on div "Project website" at bounding box center [583, 380] width 276 height 10
click at [481, 348] on div "Long description" at bounding box center [583, 353] width 276 height 10
click at [515, 348] on div "Long description" at bounding box center [583, 353] width 276 height 10
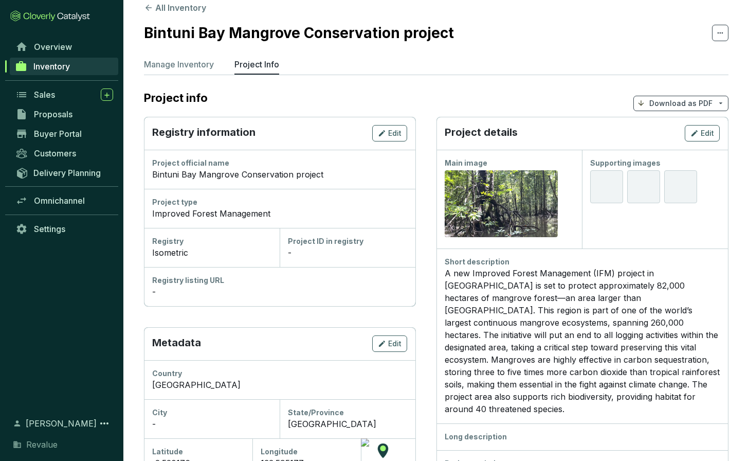
scroll to position [9, 0]
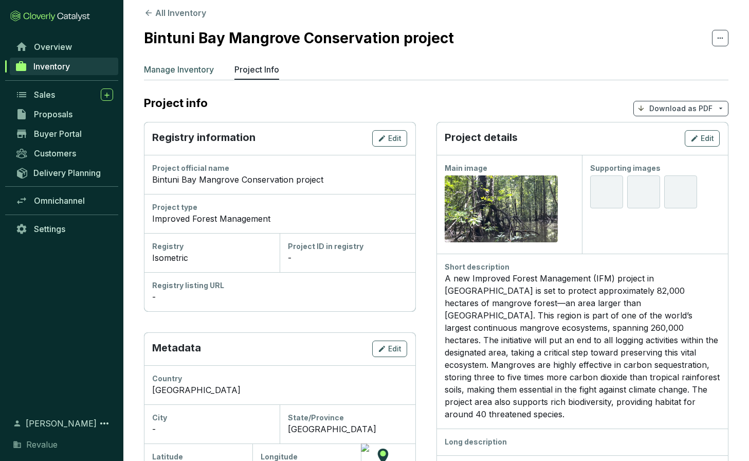
click at [194, 72] on p "Manage Inventory" at bounding box center [179, 69] width 70 height 12
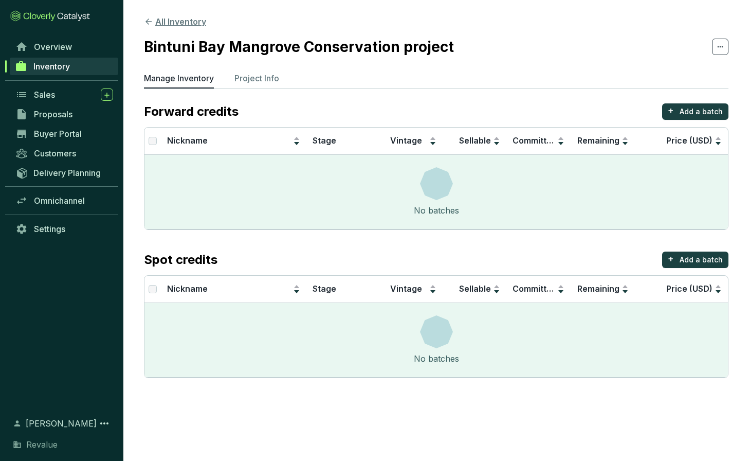
click at [175, 24] on button "All Inventory" at bounding box center [175, 21] width 62 height 12
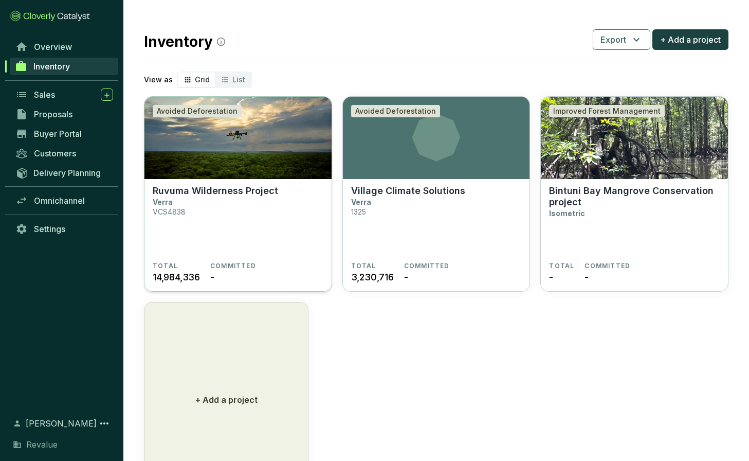
click at [260, 133] on img at bounding box center [237, 138] width 187 height 82
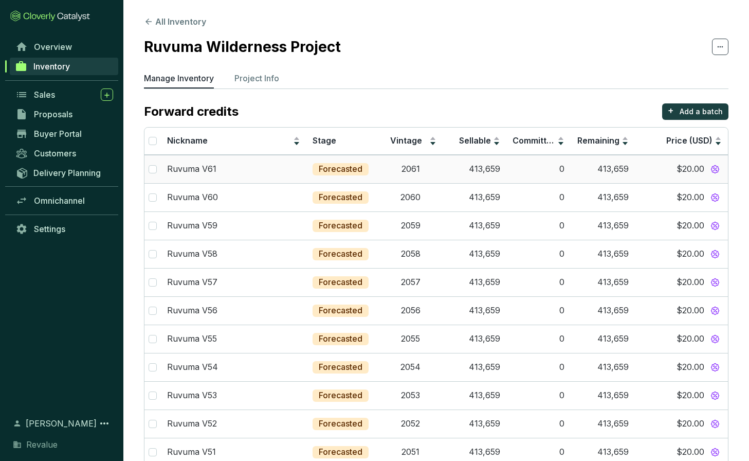
click at [484, 172] on td "413,659" at bounding box center [475, 169] width 64 height 28
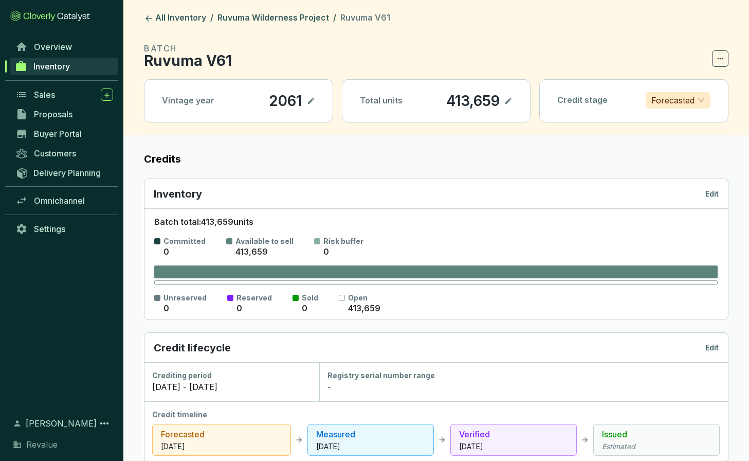
click at [478, 101] on p "413,659" at bounding box center [473, 100] width 54 height 17
click at [507, 105] on icon at bounding box center [508, 101] width 8 height 12
click at [495, 102] on icon at bounding box center [496, 101] width 8 height 12
click at [146, 17] on icon at bounding box center [148, 18] width 9 height 9
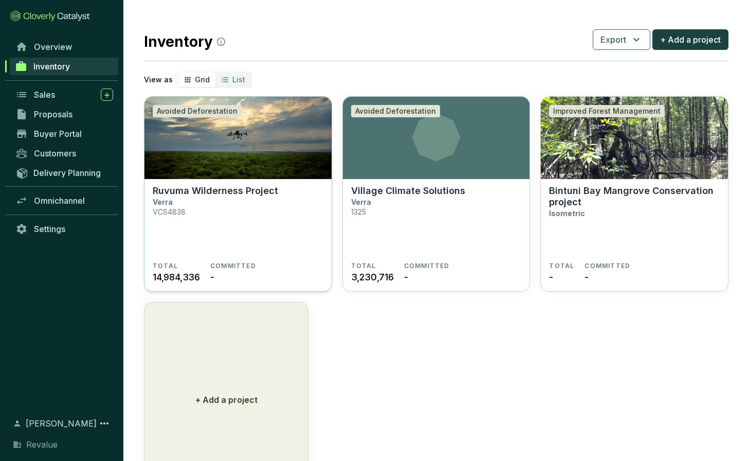
click at [299, 158] on img at bounding box center [237, 138] width 187 height 82
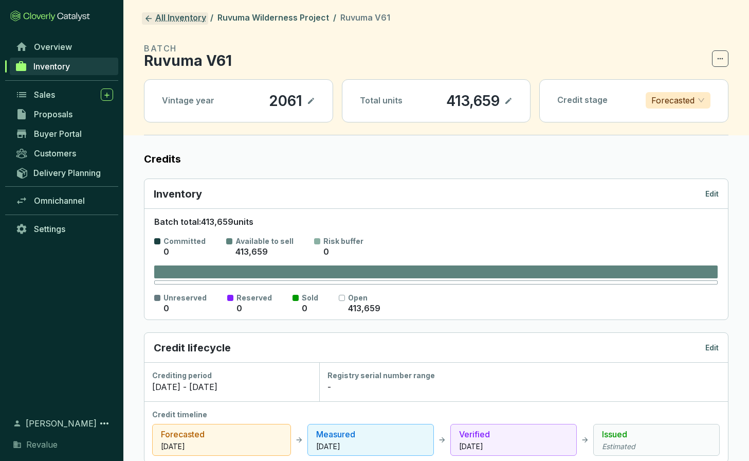
click at [149, 15] on icon at bounding box center [148, 18] width 9 height 9
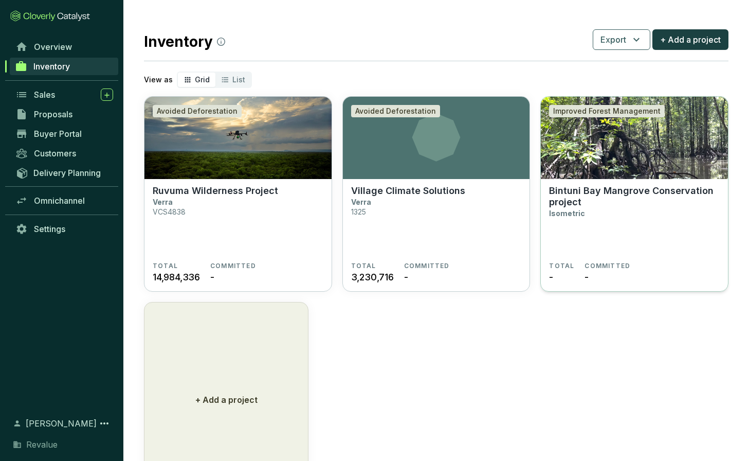
click at [646, 144] on img at bounding box center [634, 138] width 187 height 82
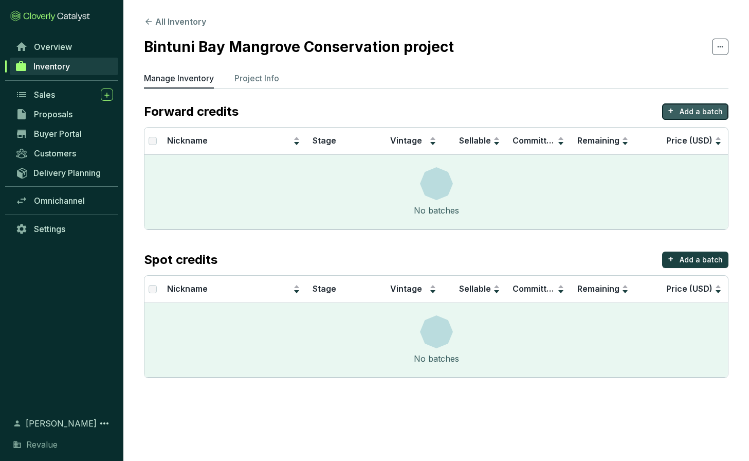
click at [674, 109] on p "+" at bounding box center [671, 110] width 6 height 14
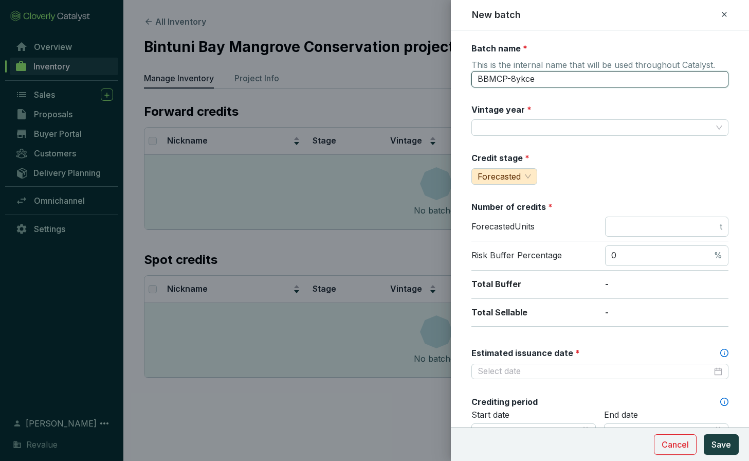
click at [672, 80] on input "BBMCP-8ykce" at bounding box center [599, 79] width 257 height 16
click at [658, 159] on div "Credit stage * Forecasted" at bounding box center [599, 168] width 257 height 32
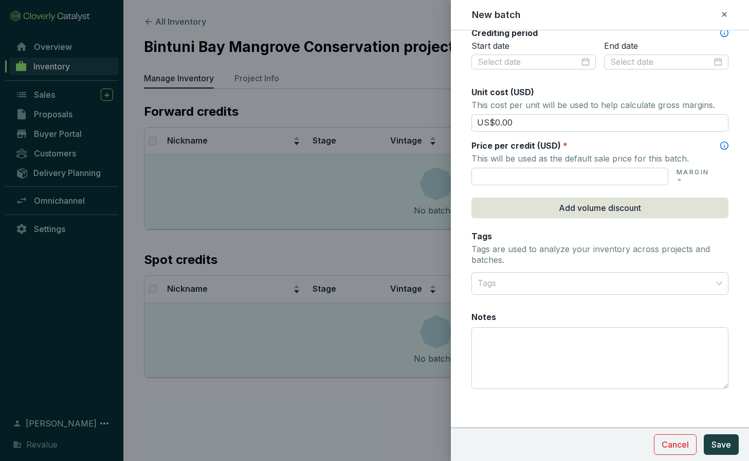
scroll to position [368, 0]
click at [366, 227] on div at bounding box center [374, 230] width 749 height 461
click at [665, 444] on span "Cancel" at bounding box center [675, 444] width 27 height 12
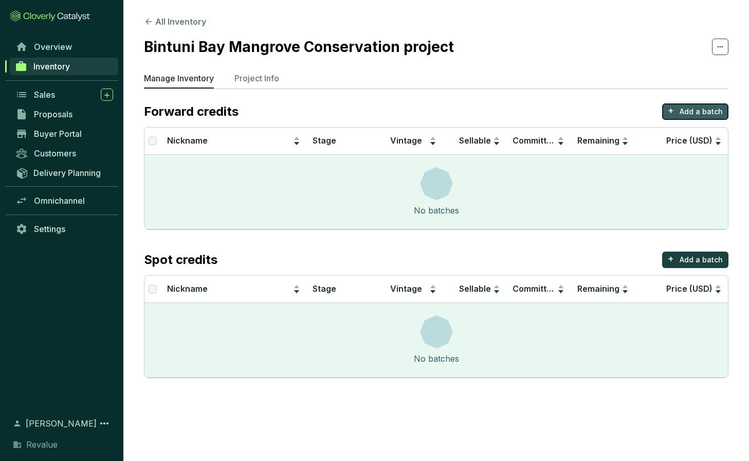
click at [678, 112] on button "+ Add a batch" at bounding box center [695, 111] width 66 height 16
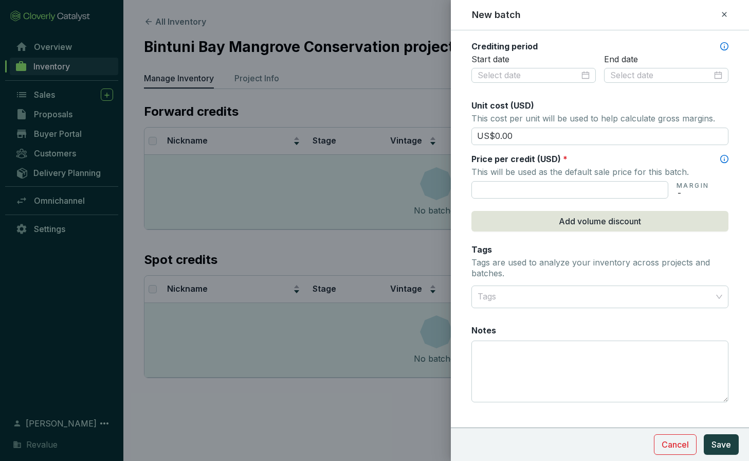
scroll to position [369, 0]
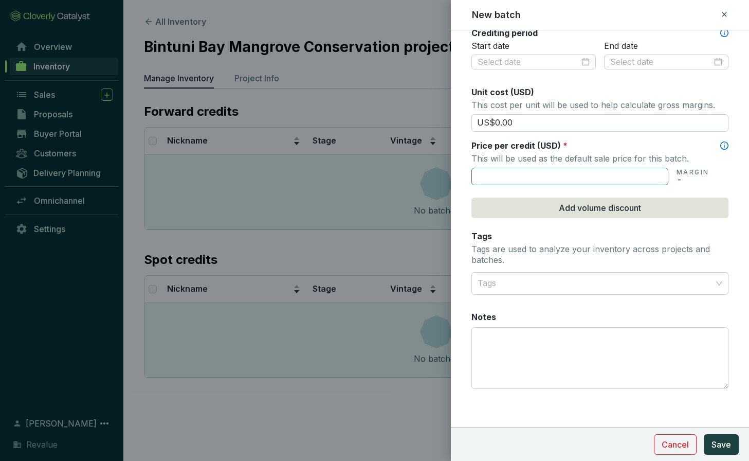
click at [568, 172] on input "text" at bounding box center [569, 176] width 197 height 17
click at [687, 440] on span "Cancel" at bounding box center [675, 444] width 27 height 12
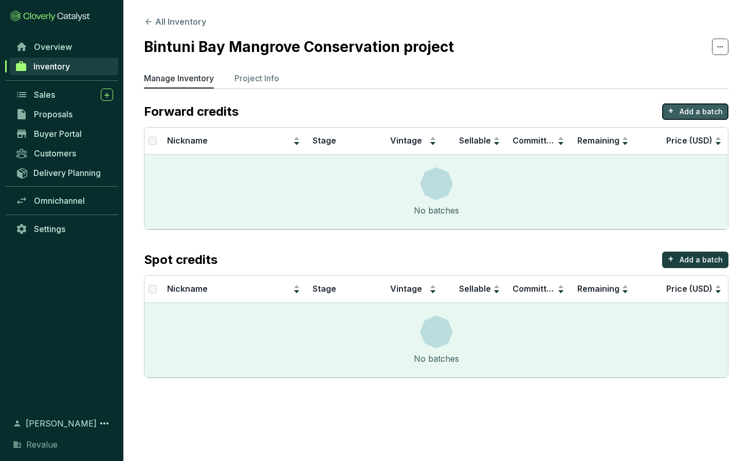
click at [699, 107] on p "Add a batch" at bounding box center [701, 111] width 43 height 10
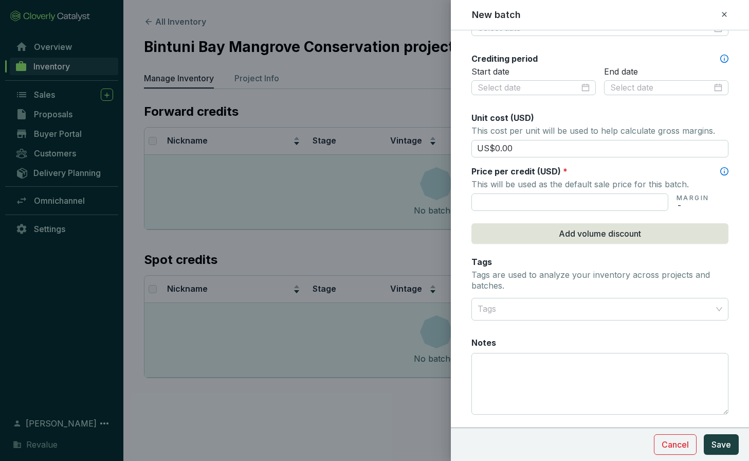
scroll to position [346, 0]
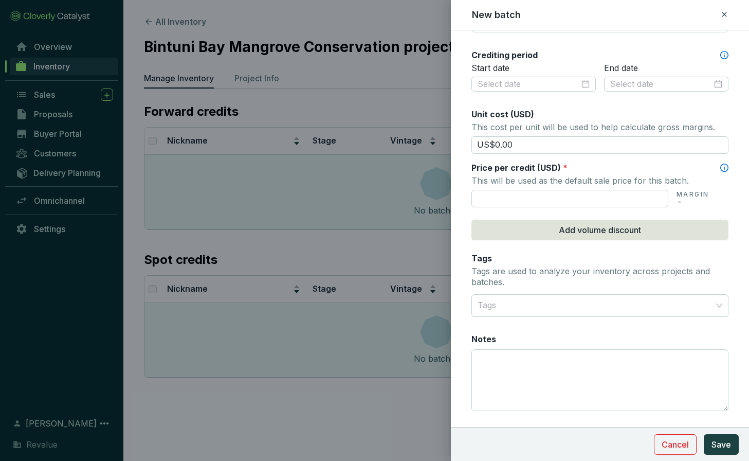
click at [385, 299] on div at bounding box center [374, 230] width 749 height 461
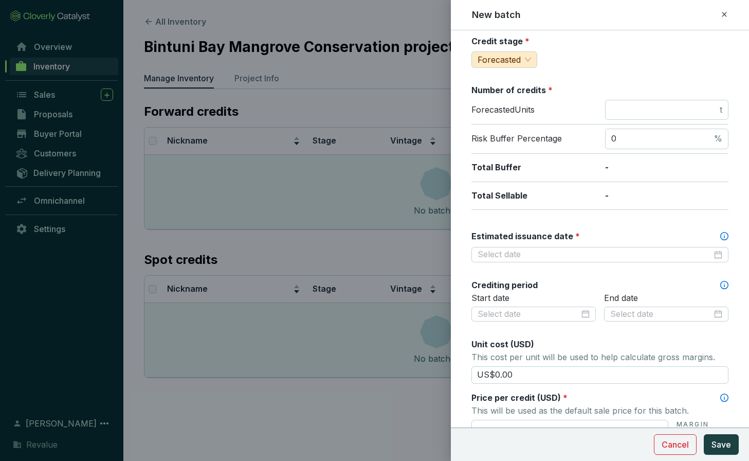
scroll to position [0, 0]
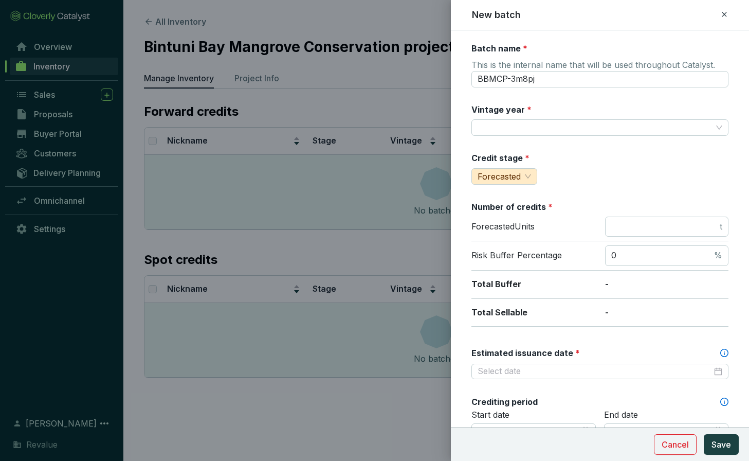
click at [723, 13] on icon at bounding box center [724, 14] width 5 height 5
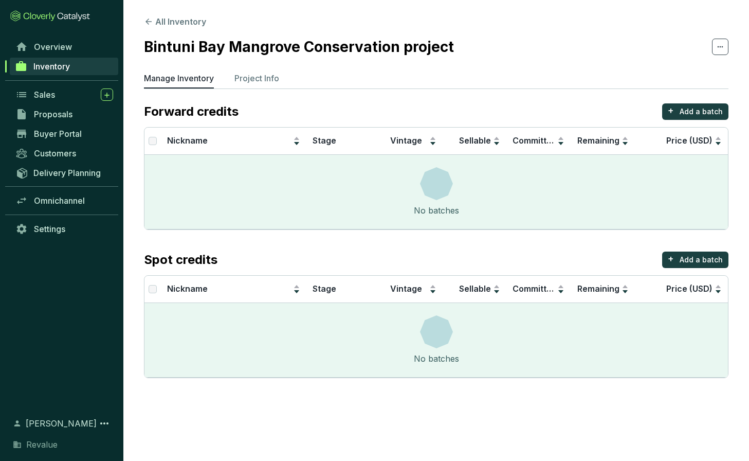
click at [745, 269] on section "All Inventory Bintuni Bay Mangrove Conservation project Manage Inventory Projec…" at bounding box center [436, 199] width 626 height 398
click at [178, 26] on button "All Inventory" at bounding box center [175, 21] width 62 height 12
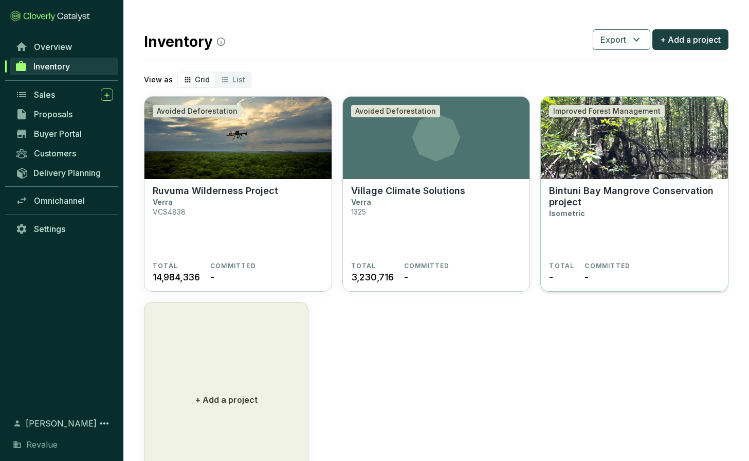
click at [571, 211] on p "Isometric" at bounding box center [567, 213] width 36 height 9
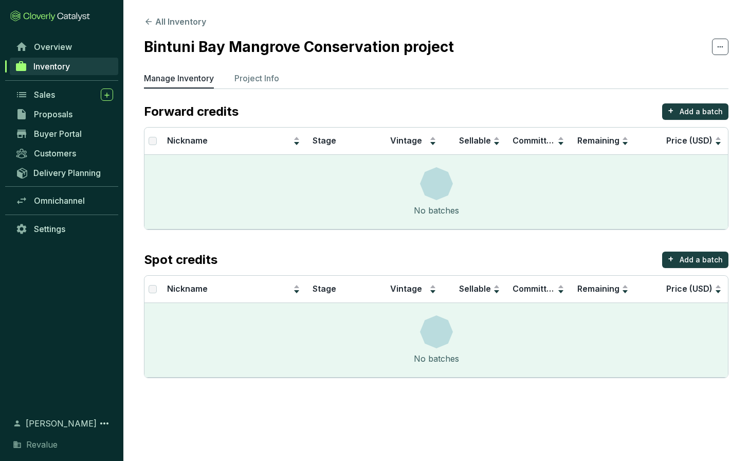
click at [310, 44] on h2 "Bintuni Bay Mangrove Conservation project" at bounding box center [299, 47] width 310 height 22
click at [157, 19] on button "All Inventory" at bounding box center [175, 21] width 62 height 12
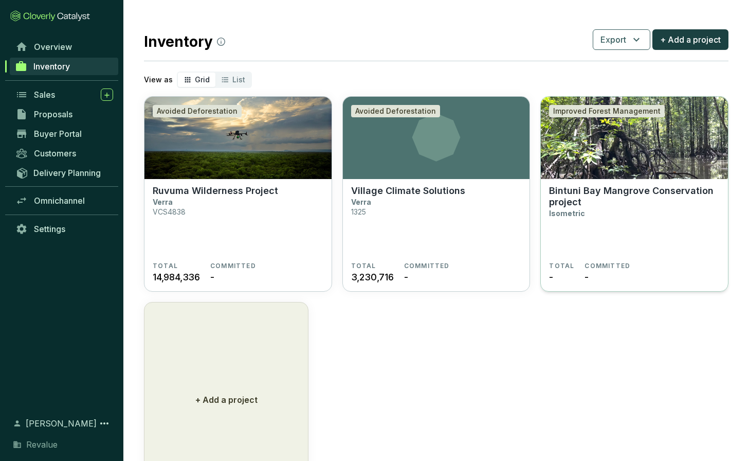
click at [643, 152] on img at bounding box center [634, 138] width 187 height 82
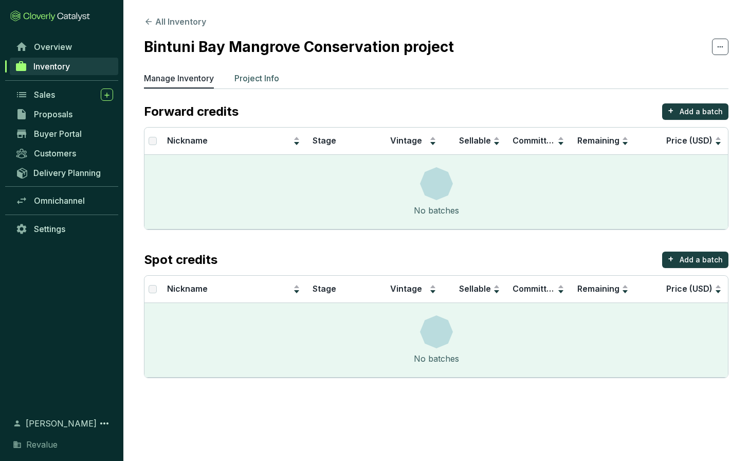
click at [264, 76] on p "Project Info" at bounding box center [256, 78] width 45 height 12
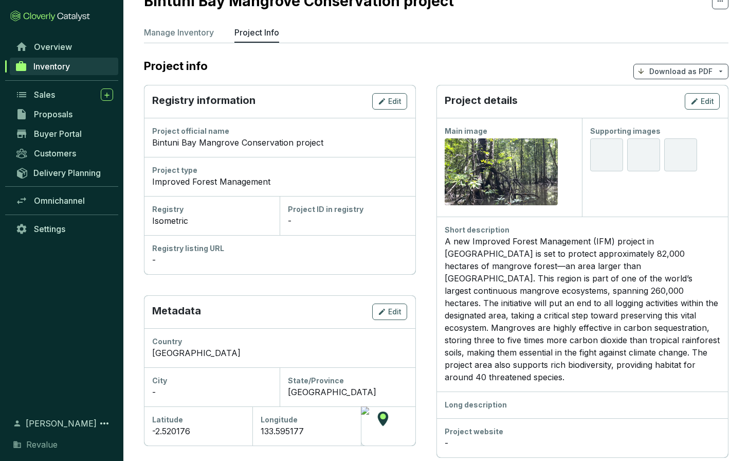
scroll to position [47, 0]
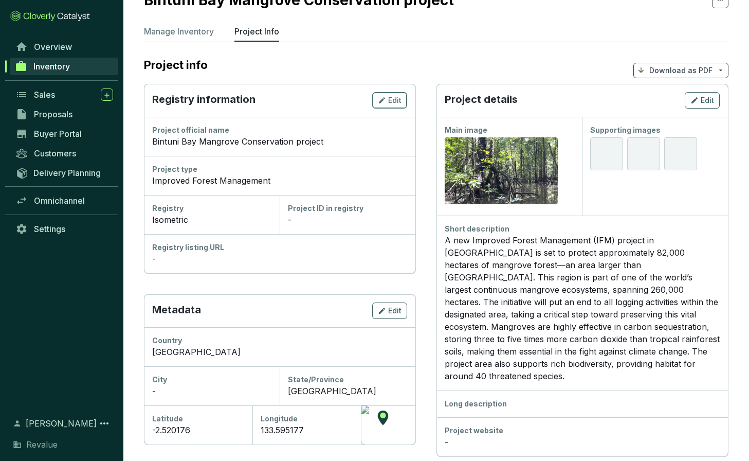
click at [385, 94] on button "Edit" at bounding box center [389, 100] width 35 height 16
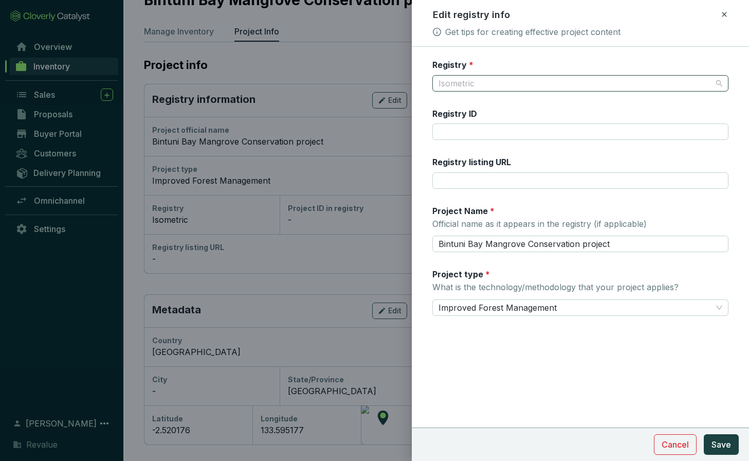
click at [479, 84] on span "Isometric" at bounding box center [580, 83] width 284 height 15
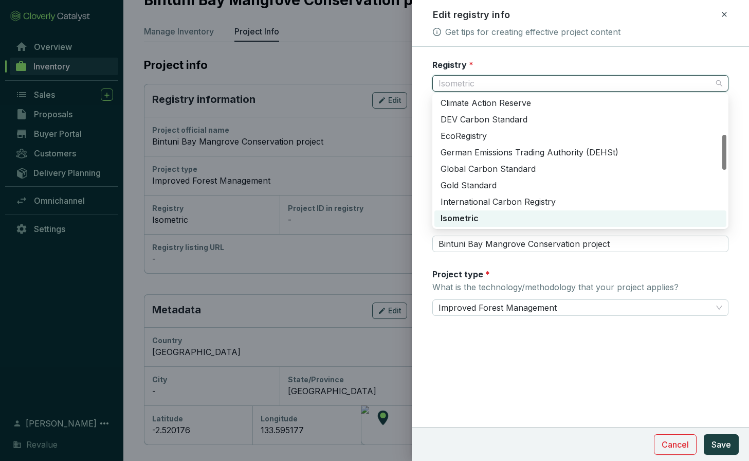
click at [520, 61] on div "Registry * Isometric" at bounding box center [580, 75] width 296 height 32
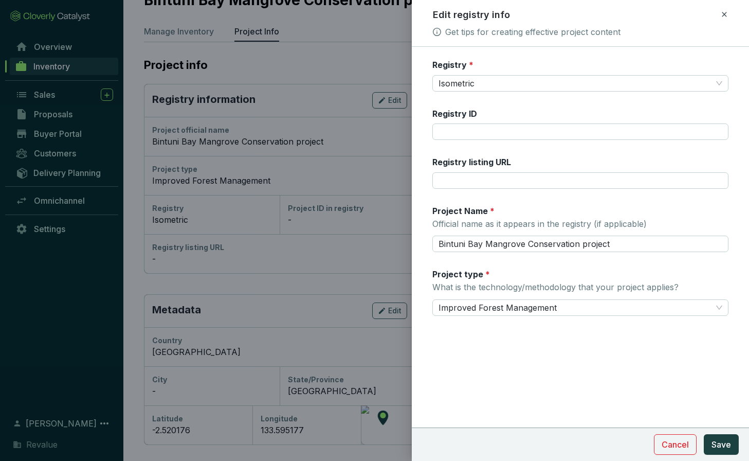
click at [724, 16] on icon at bounding box center [724, 14] width 8 height 12
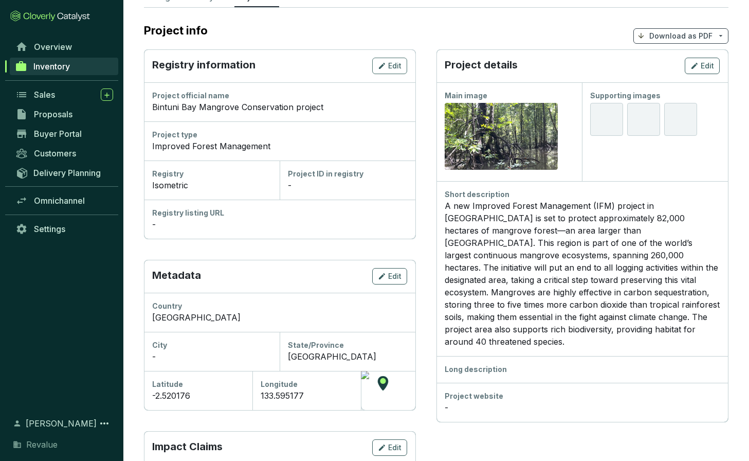
scroll to position [0, 0]
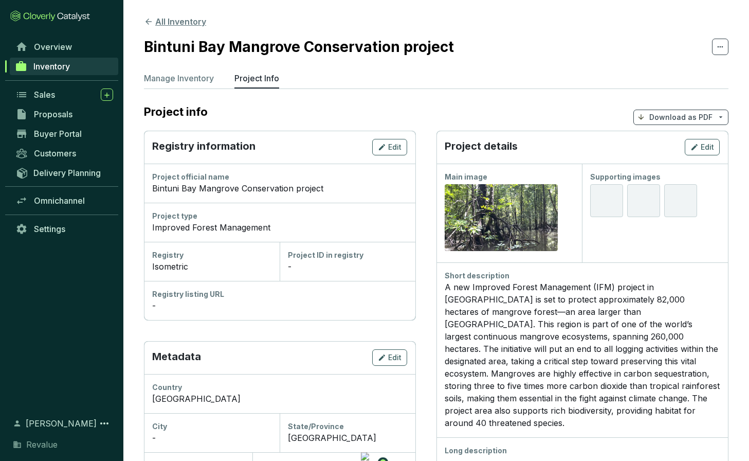
click at [170, 21] on button "All Inventory" at bounding box center [175, 21] width 62 height 12
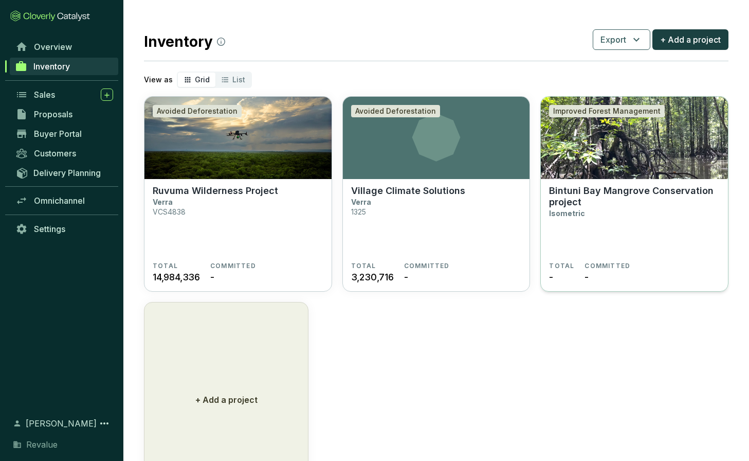
click at [615, 219] on section "Bintuni Bay Mangrove Conservation project Isometric" at bounding box center [634, 223] width 171 height 77
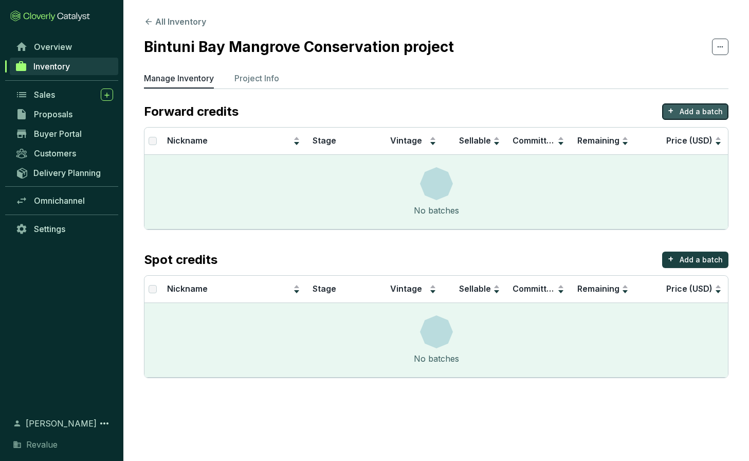
click at [684, 108] on p "Add a batch" at bounding box center [701, 111] width 43 height 10
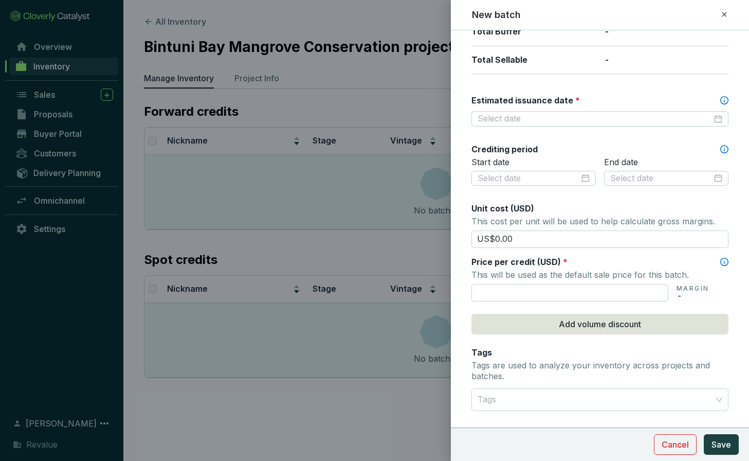
scroll to position [258, 0]
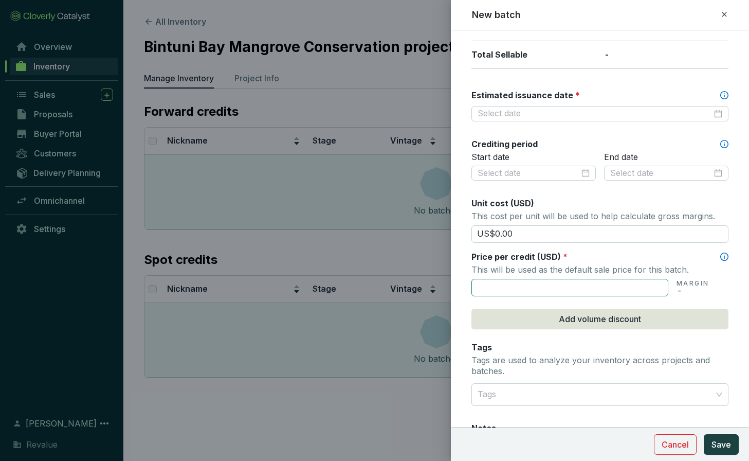
click at [578, 285] on input "text" at bounding box center [569, 287] width 197 height 17
click at [696, 283] on p "MARGIN" at bounding box center [692, 283] width 32 height 8
click at [600, 284] on input "text" at bounding box center [569, 287] width 197 height 17
type input "US$50.00"
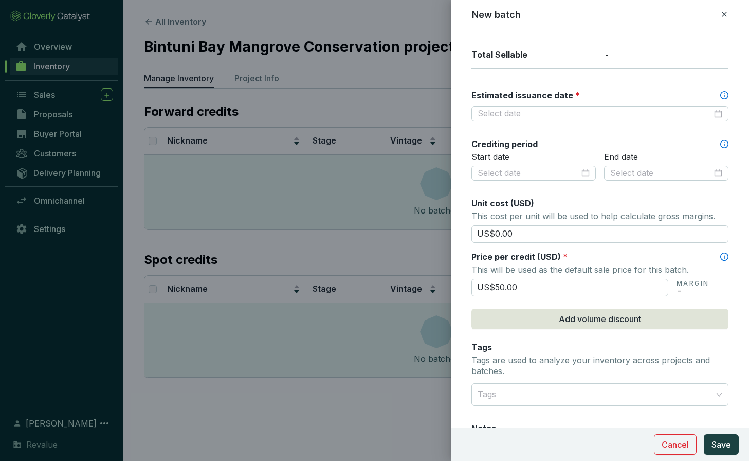
click at [690, 294] on section "MARGIN -" at bounding box center [692, 287] width 32 height 20
click at [671, 286] on section "US$50.00 MARGIN -" at bounding box center [599, 287] width 257 height 20
click at [557, 289] on input "US$50.00" at bounding box center [569, 287] width 197 height 17
drag, startPoint x: 539, startPoint y: 284, endPoint x: 470, endPoint y: 283, distance: 69.4
click at [470, 283] on form "Batch name * This is the internal name that will be used throughout Catalyst. B…" at bounding box center [600, 173] width 298 height 776
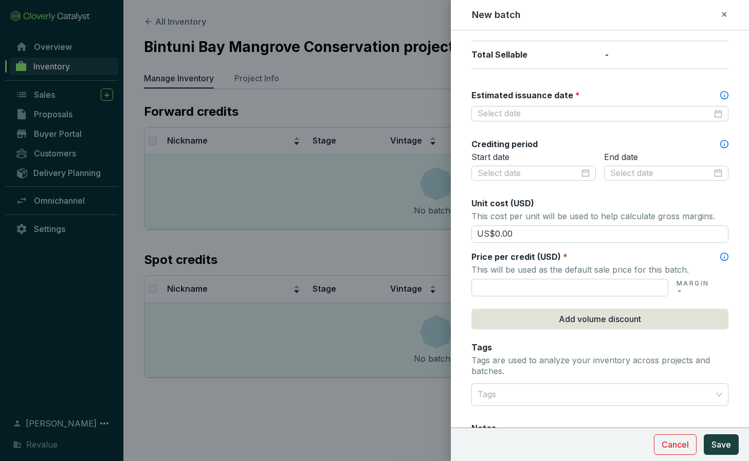
click at [304, 132] on div at bounding box center [374, 230] width 749 height 461
click at [210, 47] on div at bounding box center [374, 230] width 749 height 461
click at [722, 14] on icon at bounding box center [724, 14] width 8 height 12
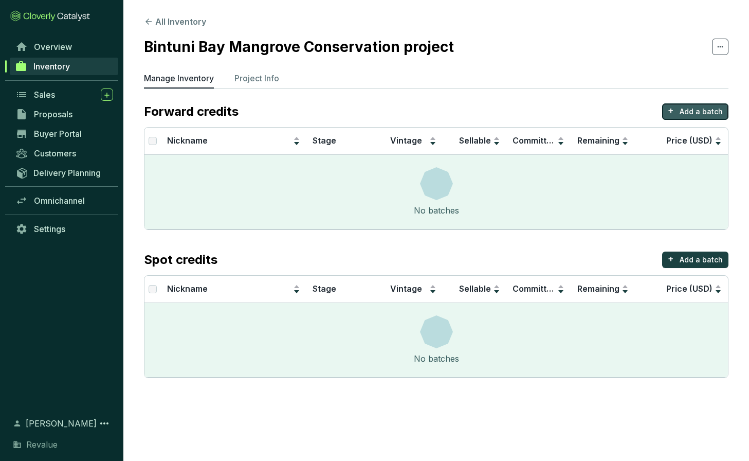
click at [695, 111] on p "Add a batch" at bounding box center [701, 111] width 43 height 10
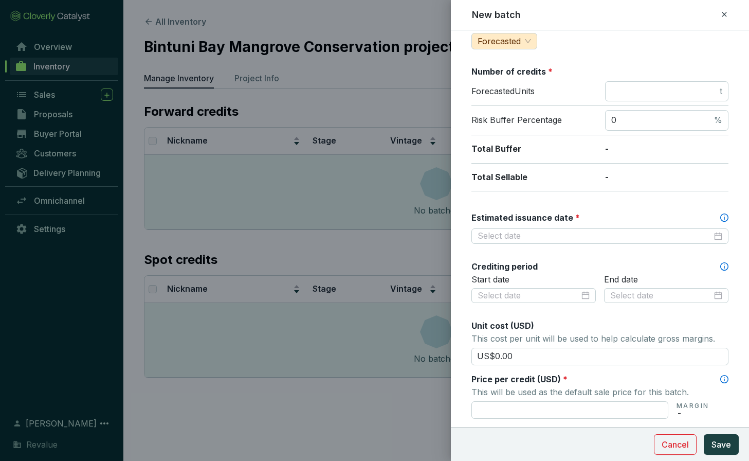
scroll to position [0, 0]
